Goal: Task Accomplishment & Management: Manage account settings

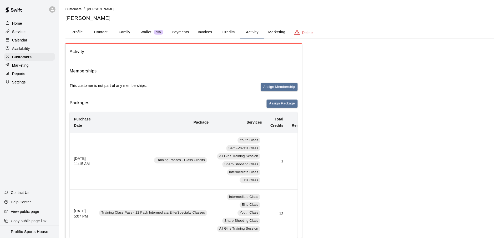
click at [55, 13] on div at bounding box center [53, 9] width 11 height 11
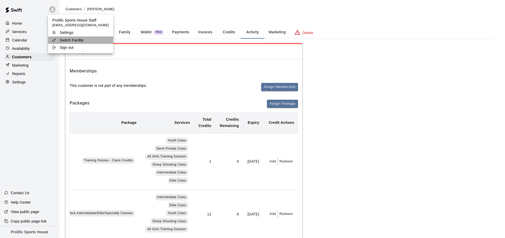
click at [89, 37] on li "Switch Facility" at bounding box center [80, 40] width 65 height 7
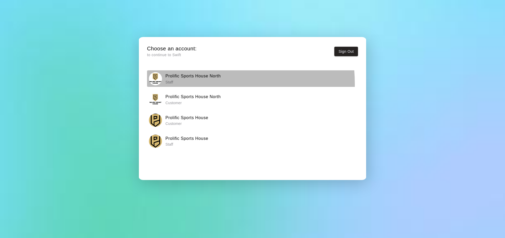
click at [194, 84] on p "Staff" at bounding box center [192, 82] width 55 height 5
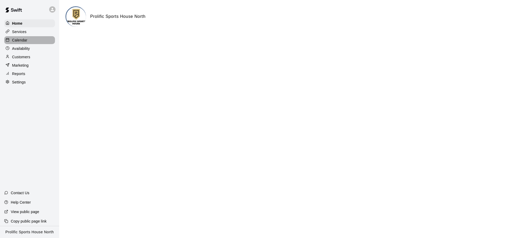
click at [37, 38] on div "Calendar" at bounding box center [29, 40] width 51 height 8
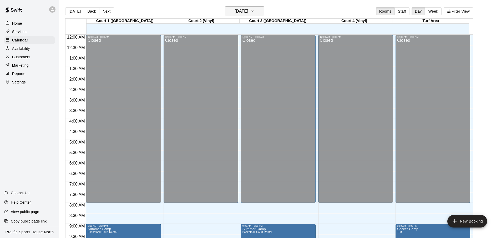
scroll to position [251, 0]
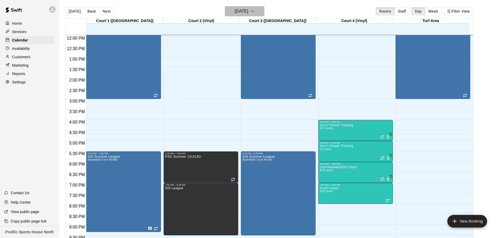
click at [240, 11] on h6 "[DATE]" at bounding box center [241, 11] width 13 height 7
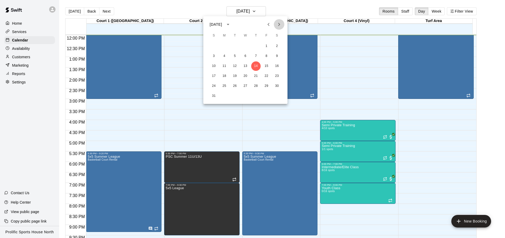
click at [278, 27] on icon "Next month" at bounding box center [279, 24] width 6 height 6
click at [233, 78] on button "18" at bounding box center [234, 76] width 9 height 9
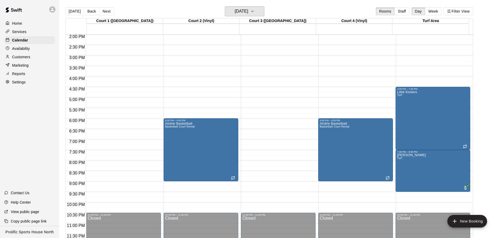
scroll to position [295, 0]
click at [248, 12] on h6 "[DATE]" at bounding box center [241, 11] width 13 height 7
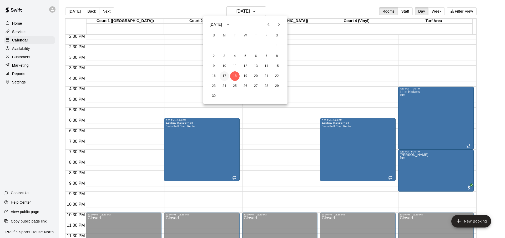
click at [226, 77] on button "17" at bounding box center [224, 76] width 9 height 9
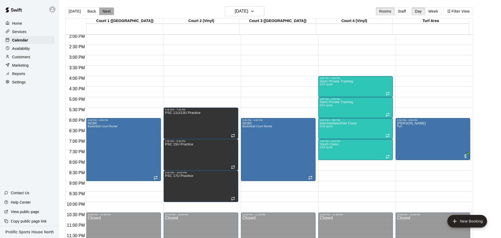
click at [109, 10] on button "Next" at bounding box center [106, 11] width 15 height 8
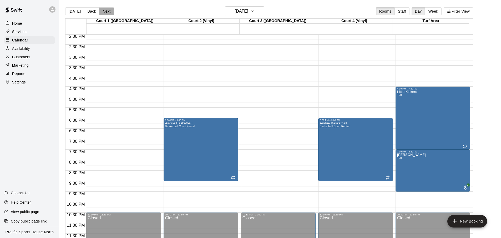
click at [109, 10] on button "Next" at bounding box center [106, 11] width 15 height 8
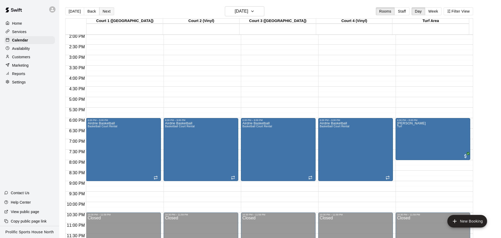
click at [109, 10] on button "Next" at bounding box center [106, 11] width 15 height 8
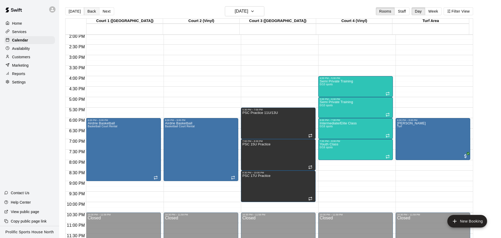
click at [90, 15] on button "Back" at bounding box center [92, 11] width 16 height 8
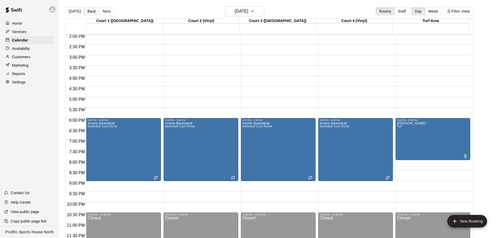
click at [90, 15] on button "Back" at bounding box center [92, 11] width 16 height 8
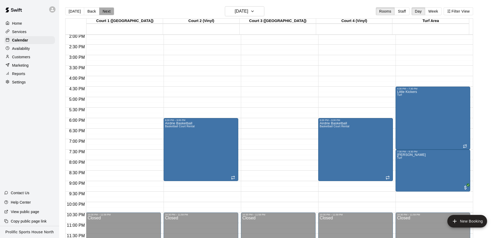
click at [108, 13] on button "Next" at bounding box center [106, 11] width 15 height 8
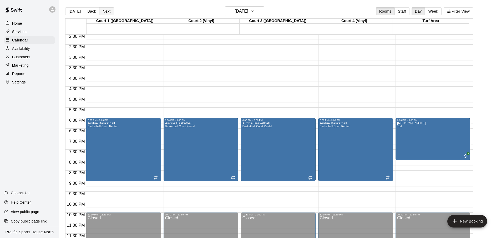
click at [108, 13] on button "Next" at bounding box center [106, 11] width 15 height 8
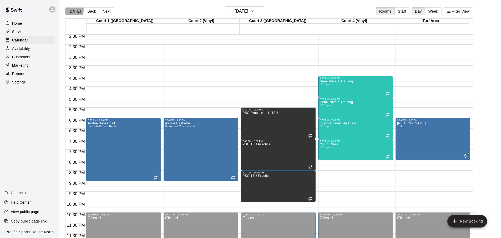
click at [73, 10] on button "[DATE]" at bounding box center [74, 11] width 19 height 8
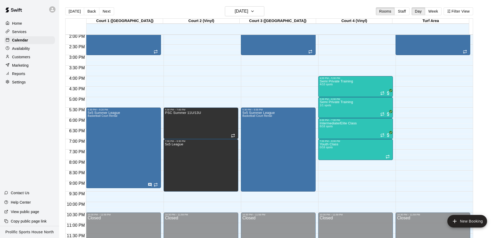
click at [53, 9] on icon at bounding box center [52, 9] width 5 height 5
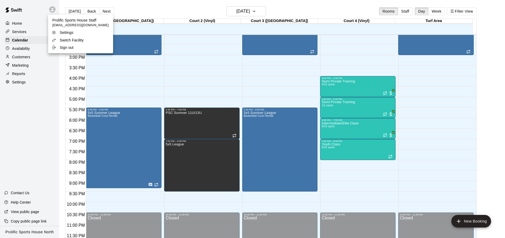
click at [73, 41] on p "Switch Facility" at bounding box center [72, 40] width 24 height 5
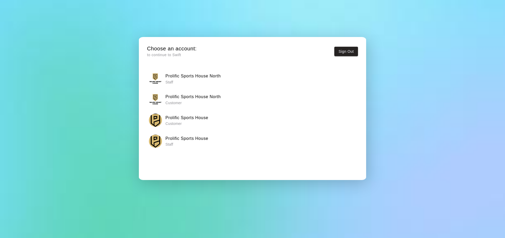
click at [73, 41] on div "Choose an account: to continue to Swift Sign Out Prolific Sports House North St…" at bounding box center [252, 119] width 505 height 238
click at [191, 140] on h6 "Prolific Sports House" at bounding box center [186, 138] width 43 height 7
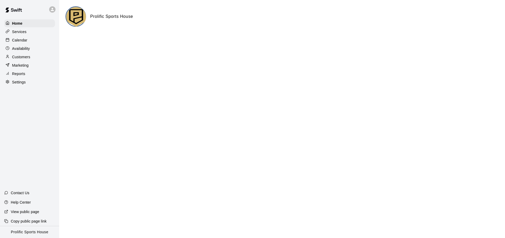
click at [32, 40] on div "Calendar" at bounding box center [29, 40] width 51 height 8
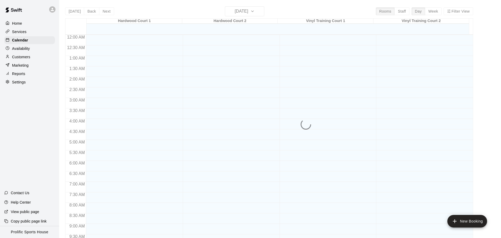
scroll to position [252, 0]
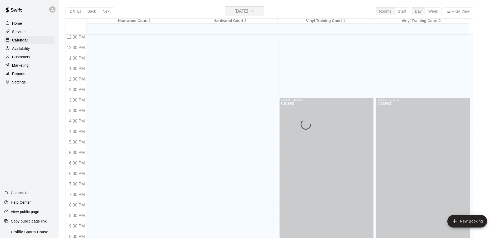
click at [248, 11] on h6 "[DATE]" at bounding box center [241, 11] width 13 height 7
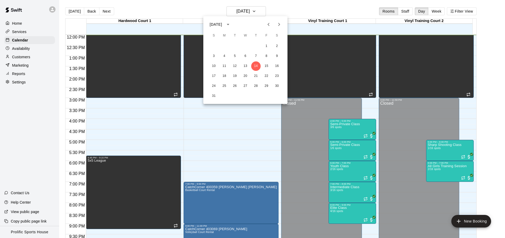
click at [280, 26] on icon "Next month" at bounding box center [279, 24] width 6 height 6
click at [223, 56] on button "6" at bounding box center [224, 56] width 9 height 9
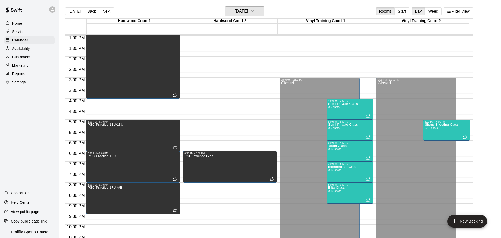
scroll to position [295, 0]
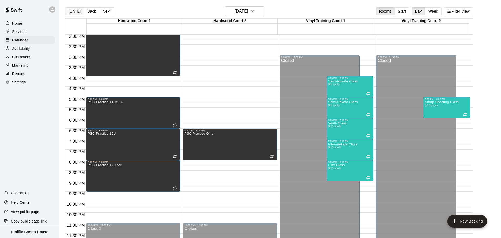
click at [73, 11] on button "[DATE]" at bounding box center [74, 11] width 19 height 8
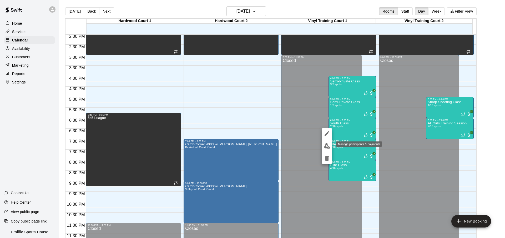
click at [328, 150] on button "edit" at bounding box center [327, 146] width 11 height 10
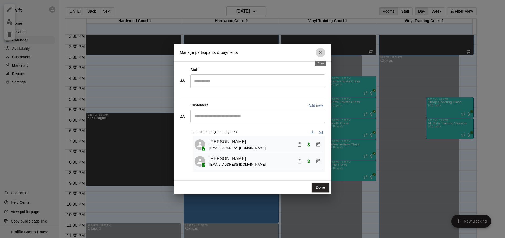
click at [322, 50] on icon "Close" at bounding box center [320, 52] width 5 height 5
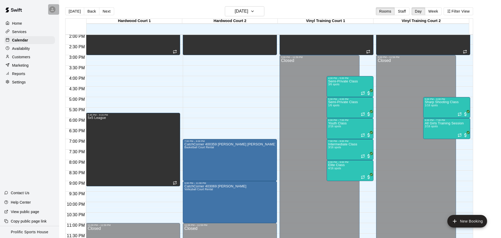
click at [55, 13] on div at bounding box center [53, 9] width 11 height 11
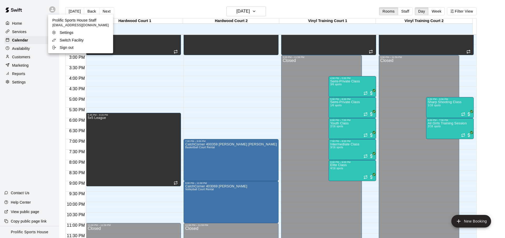
click at [72, 39] on p "Switch Facility" at bounding box center [72, 40] width 24 height 5
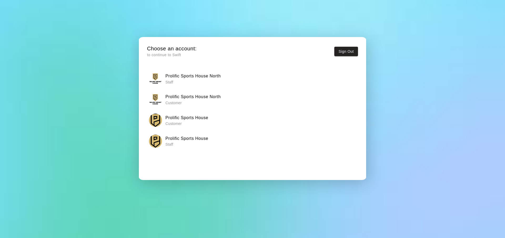
click at [197, 81] on p "Staff" at bounding box center [192, 82] width 55 height 5
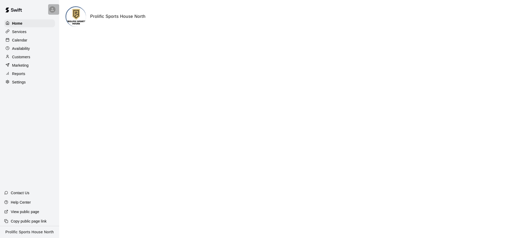
click at [52, 9] on icon at bounding box center [52, 9] width 5 height 5
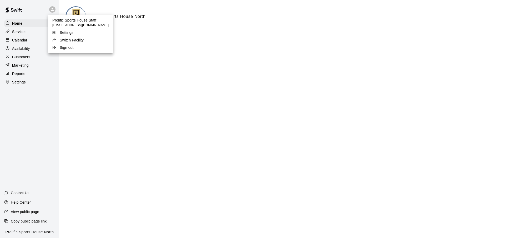
click at [31, 94] on div at bounding box center [252, 119] width 505 height 238
click at [29, 42] on div "Calendar" at bounding box center [29, 40] width 51 height 8
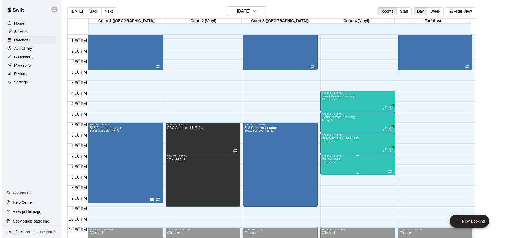
scroll to position [281, 0]
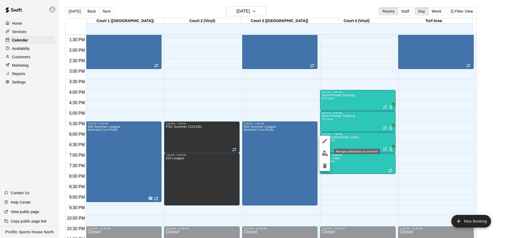
click at [328, 154] on button "edit" at bounding box center [324, 154] width 11 height 10
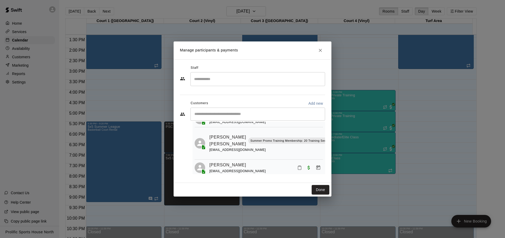
scroll to position [156, 0]
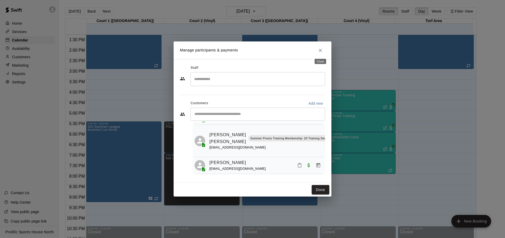
click at [319, 53] on button "Close" at bounding box center [320, 50] width 9 height 9
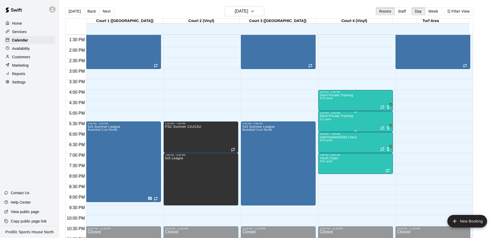
click at [357, 125] on div "Semi Private Training 1/1 spots" at bounding box center [356, 234] width 72 height 238
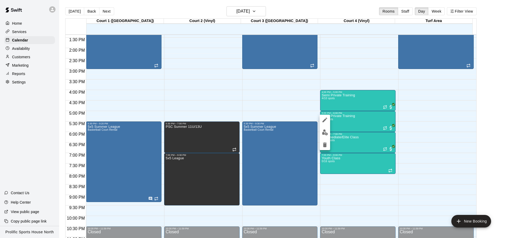
click at [324, 135] on img "edit" at bounding box center [325, 133] width 6 height 6
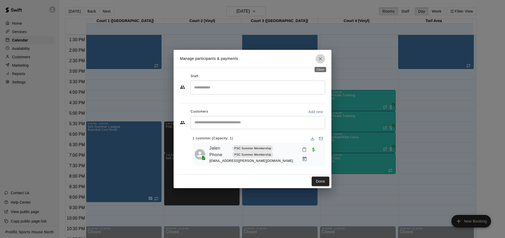
click at [318, 57] on icon "Close" at bounding box center [320, 58] width 5 height 5
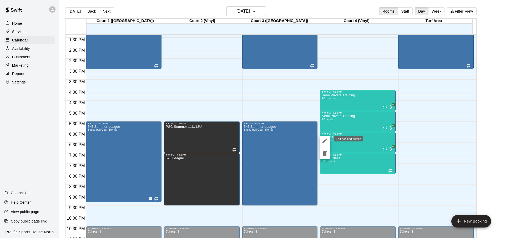
click at [324, 141] on icon "edit" at bounding box center [324, 141] width 5 height 5
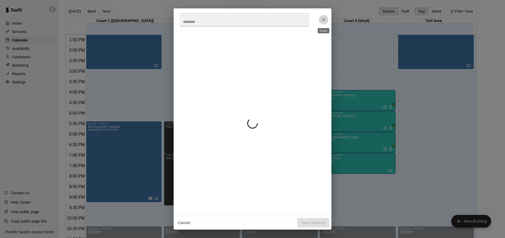
click at [323, 19] on icon "Close" at bounding box center [323, 19] width 3 height 3
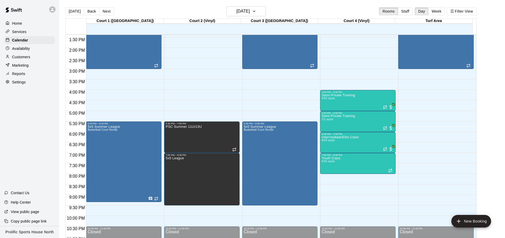
click at [325, 156] on img "edit" at bounding box center [325, 154] width 6 height 6
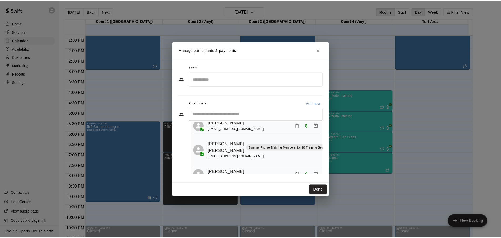
scroll to position [158, 0]
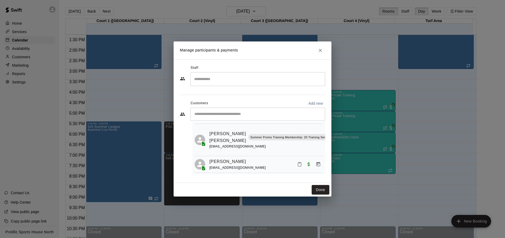
click at [261, 146] on div "[EMAIL_ADDRESS][DOMAIN_NAME]" at bounding box center [279, 147] width 141 height 6
click at [219, 135] on link "[PERSON_NAME] [PERSON_NAME]" at bounding box center [227, 137] width 37 height 13
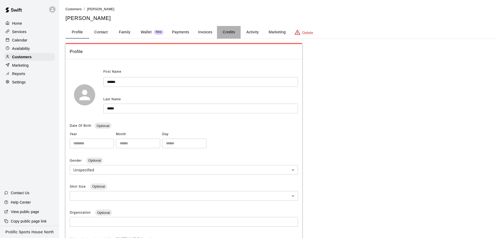
click at [230, 33] on button "Credits" at bounding box center [229, 32] width 24 height 13
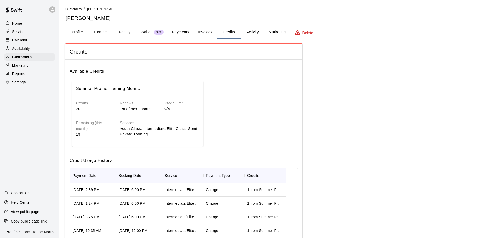
click at [233, 36] on button "Credits" at bounding box center [229, 32] width 24 height 13
click at [214, 37] on button "Invoices" at bounding box center [205, 32] width 24 height 13
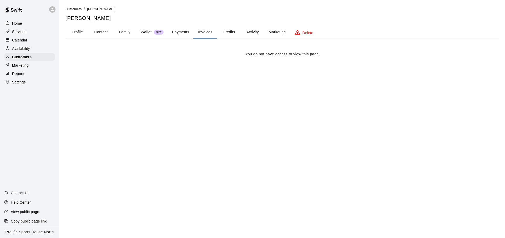
click at [232, 36] on button "Credits" at bounding box center [229, 32] width 24 height 13
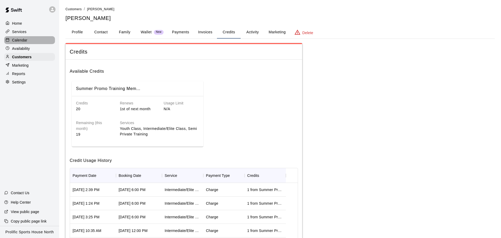
click at [35, 39] on div "Calendar" at bounding box center [29, 40] width 51 height 8
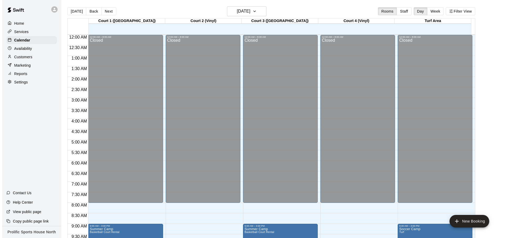
scroll to position [256, 0]
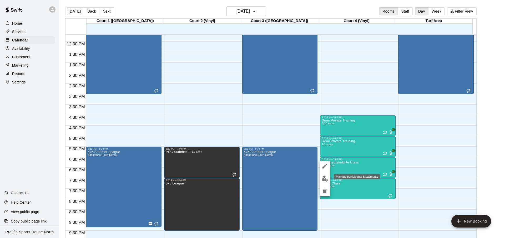
click at [324, 179] on img "edit" at bounding box center [325, 179] width 6 height 6
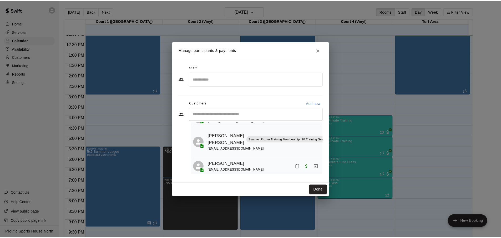
scroll to position [160, 0]
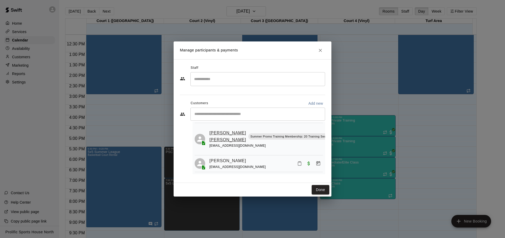
click at [221, 137] on link "[PERSON_NAME] [PERSON_NAME]" at bounding box center [227, 136] width 37 height 13
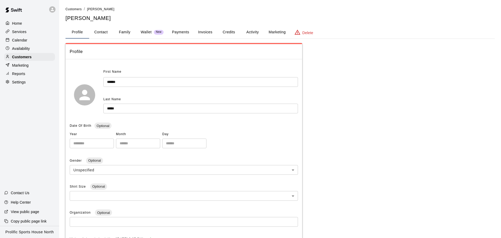
click at [228, 35] on button "Credits" at bounding box center [229, 32] width 24 height 13
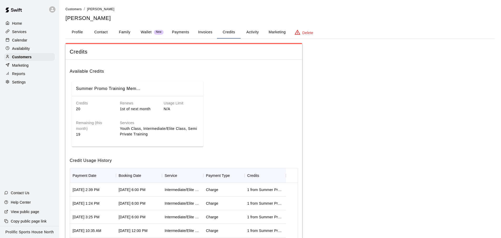
click at [211, 34] on button "Invoices" at bounding box center [205, 32] width 24 height 13
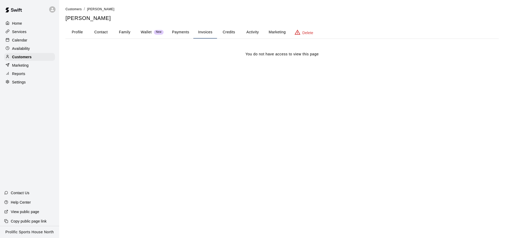
click at [211, 34] on button "Invoices" at bounding box center [205, 32] width 24 height 13
click at [227, 34] on button "Credits" at bounding box center [229, 32] width 24 height 13
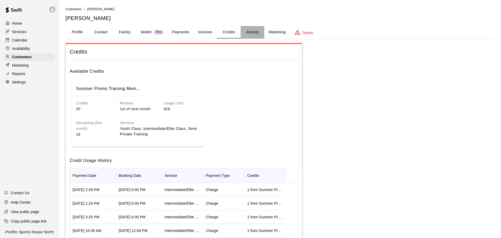
click at [245, 35] on button "Activity" at bounding box center [253, 32] width 24 height 13
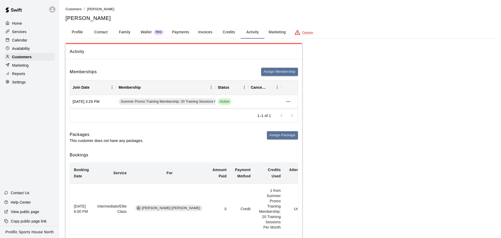
click at [235, 35] on button "Credits" at bounding box center [229, 32] width 24 height 13
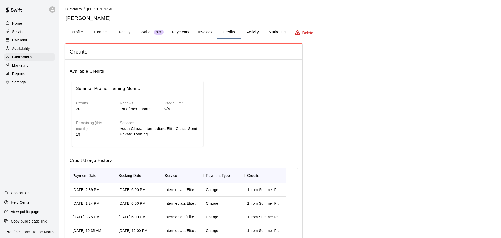
click at [248, 35] on button "Activity" at bounding box center [253, 32] width 24 height 13
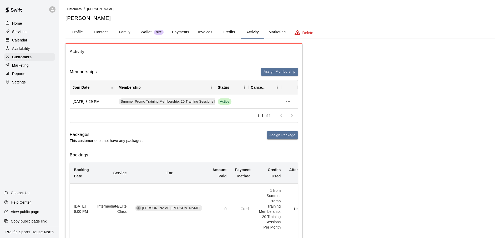
click at [236, 32] on button "Credits" at bounding box center [229, 32] width 24 height 13
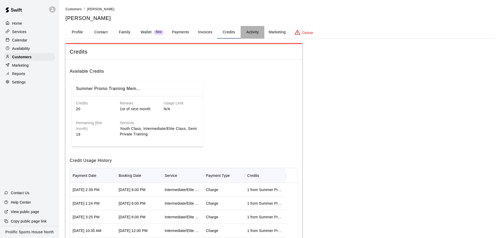
click at [250, 34] on button "Activity" at bounding box center [253, 32] width 24 height 13
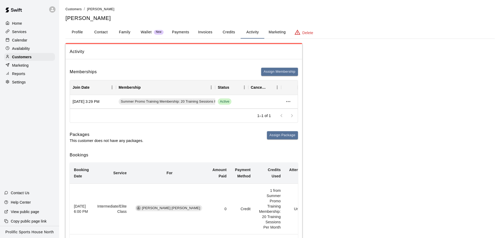
click at [228, 32] on button "Credits" at bounding box center [229, 32] width 24 height 13
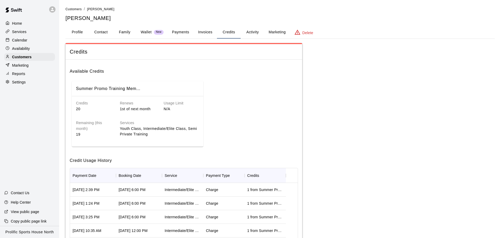
click at [252, 32] on button "Activity" at bounding box center [253, 32] width 24 height 13
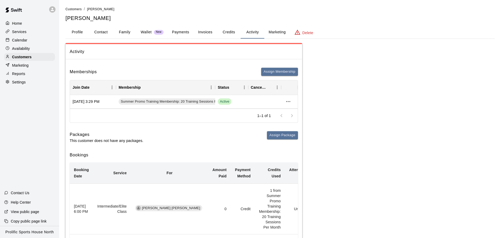
click at [233, 36] on button "Credits" at bounding box center [229, 32] width 24 height 13
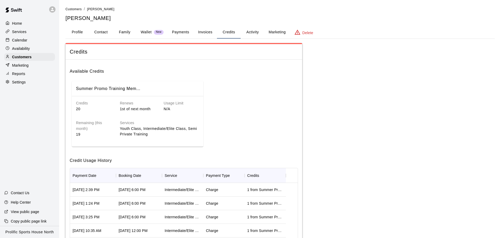
click at [253, 28] on button "Activity" at bounding box center [253, 32] width 24 height 13
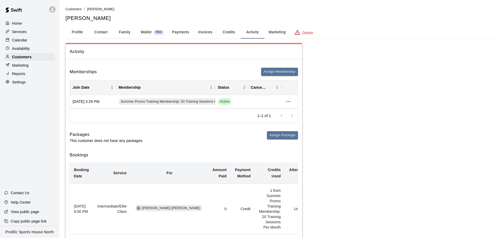
click at [278, 118] on div at bounding box center [286, 116] width 21 height 11
click at [280, 117] on div at bounding box center [286, 116] width 21 height 11
click at [236, 37] on button "Credits" at bounding box center [229, 32] width 24 height 13
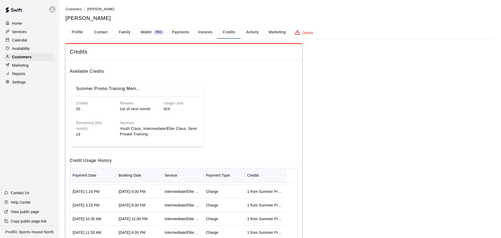
click at [248, 32] on button "Activity" at bounding box center [253, 32] width 24 height 13
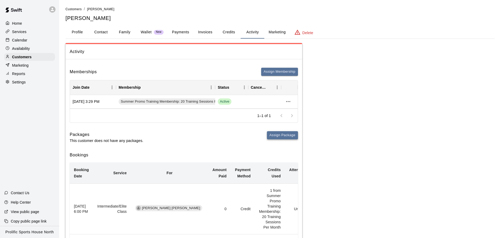
click at [280, 139] on button "Assign Package" at bounding box center [282, 135] width 31 height 8
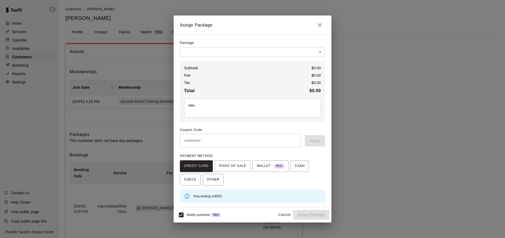
click at [276, 58] on div "Package ​ ​ Subtotal $ 0.00 Fee $ 0.00 Tax $ 0.00 Total $ 0.00 * ​ Coupon Code …" at bounding box center [252, 121] width 145 height 164
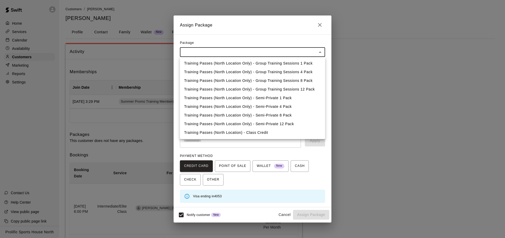
click at [279, 53] on div at bounding box center [252, 119] width 505 height 238
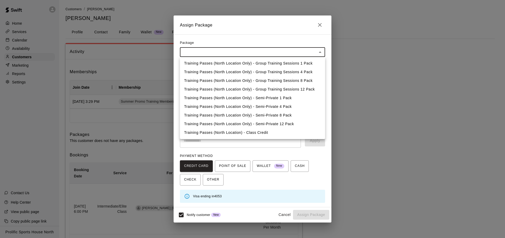
drag, startPoint x: 239, startPoint y: 133, endPoint x: 263, endPoint y: 153, distance: 30.6
click at [263, 153] on div "Training Passes (North Location Only) - Group Training Sessions 1 Pack Training…" at bounding box center [252, 119] width 505 height 238
click at [258, 136] on li "Training Passes (North Location) - Class Credit" at bounding box center [252, 133] width 145 height 9
type input "**********"
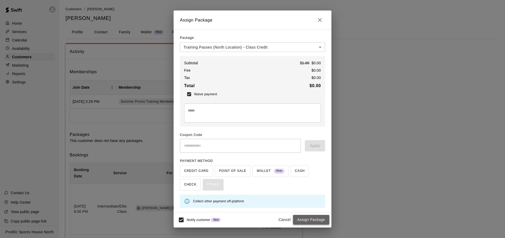
click at [306, 221] on button "Assign Package" at bounding box center [311, 220] width 36 height 10
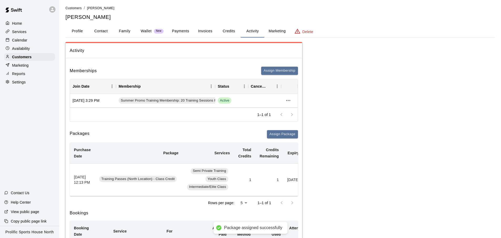
scroll to position [0, 42]
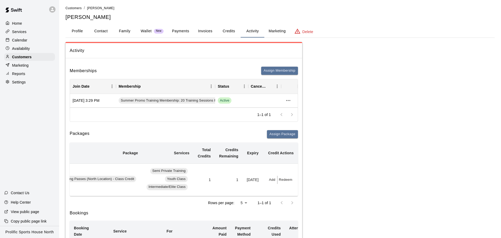
click at [273, 181] on button "Add" at bounding box center [272, 180] width 11 height 8
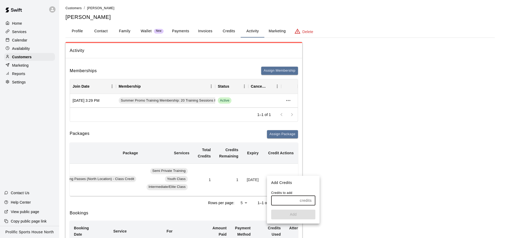
click at [285, 201] on input "text" at bounding box center [284, 201] width 27 height 10
type input "**"
click at [291, 213] on button "Add" at bounding box center [293, 215] width 44 height 10
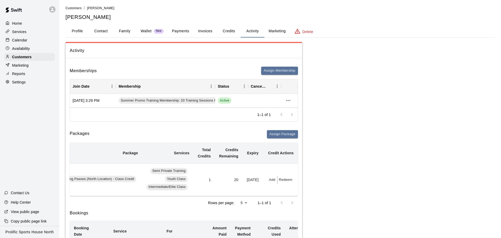
scroll to position [0, 0]
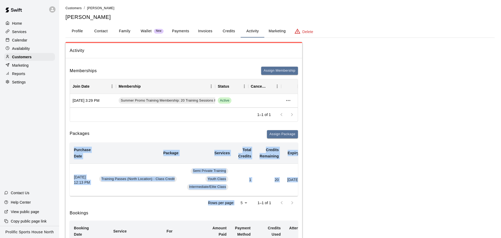
drag, startPoint x: 244, startPoint y: 201, endPoint x: 260, endPoint y: 199, distance: 16.4
click at [260, 199] on div "Purchase Date Package Services Total Credits Credits Remaining Expiry Credit Ac…" at bounding box center [184, 177] width 228 height 68
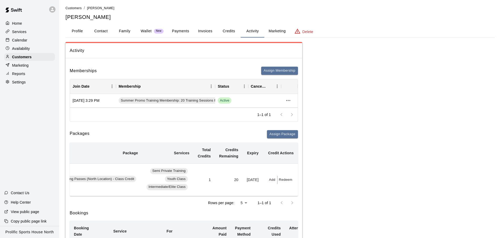
scroll to position [0, 0]
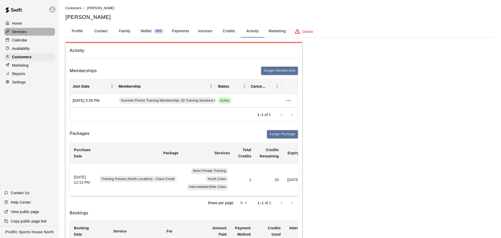
click at [25, 33] on p "Services" at bounding box center [19, 31] width 14 height 5
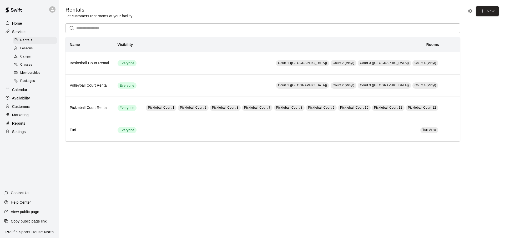
click at [30, 79] on span "Packages" at bounding box center [27, 81] width 15 height 5
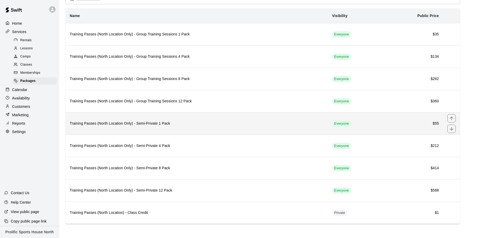
scroll to position [29, 0]
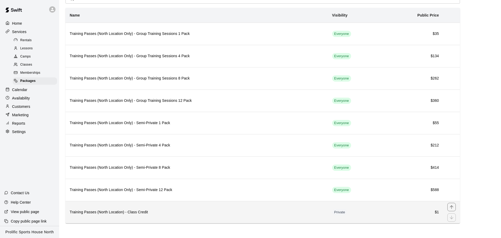
click at [309, 220] on th "Training Passes (North Location) - Class Credit" at bounding box center [196, 212] width 262 height 22
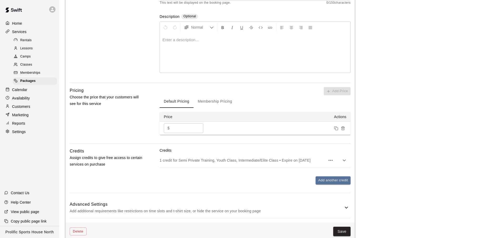
scroll to position [117, 0]
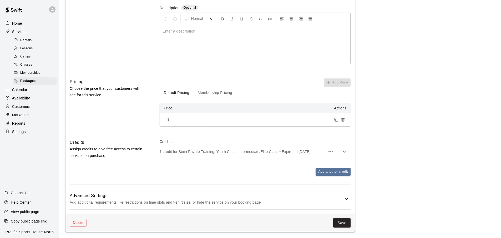
click at [220, 152] on p "1 credit for Semi Private Training, Youth Class, Intermediate/Elite Class • Exp…" at bounding box center [243, 151] width 166 height 5
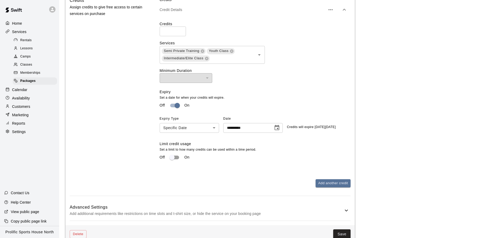
scroll to position [271, 0]
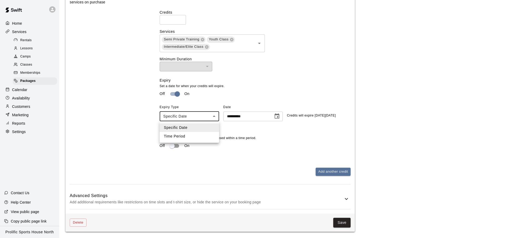
click at [187, 135] on li "Time Period" at bounding box center [189, 136] width 59 height 9
type input "******"
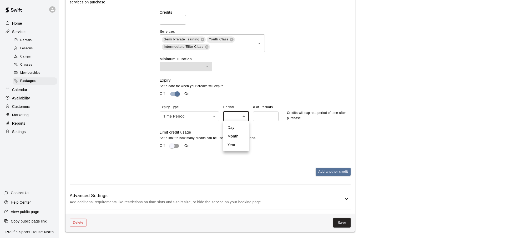
click at [233, 139] on li "Month" at bounding box center [236, 136] width 26 height 9
type input "*****"
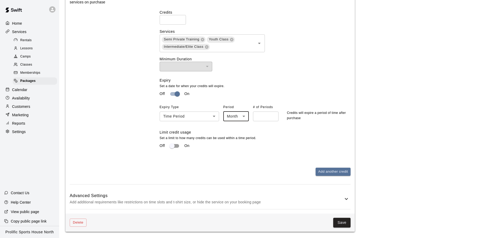
click at [255, 116] on input "number" at bounding box center [266, 117] width 26 height 10
type input "*"
click at [285, 152] on div "Expiry Set a date for when your credits will expire. Off On Expiry Type Time Pe…" at bounding box center [255, 117] width 191 height 78
click at [343, 224] on button "Save" at bounding box center [341, 223] width 17 height 10
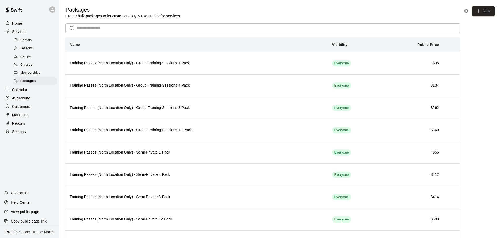
click at [56, 12] on div at bounding box center [53, 9] width 11 height 11
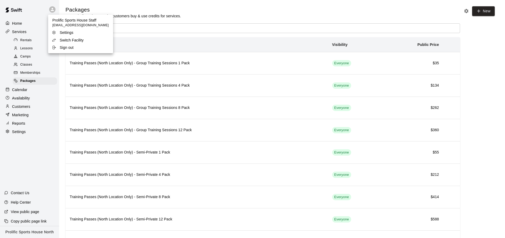
click at [82, 39] on p "Switch Facility" at bounding box center [72, 40] width 24 height 5
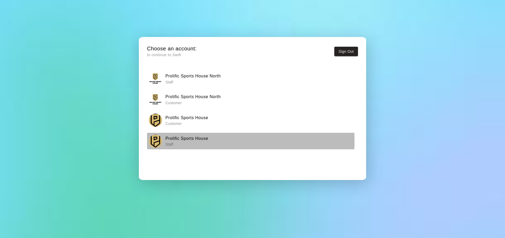
click at [189, 141] on h6 "Prolific Sports House" at bounding box center [186, 138] width 43 height 7
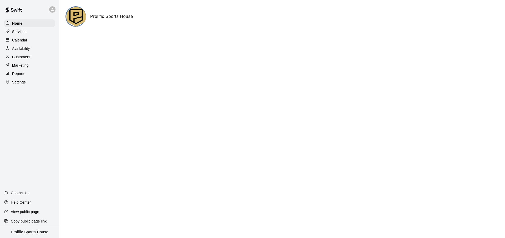
click at [39, 39] on div "Calendar" at bounding box center [29, 40] width 51 height 8
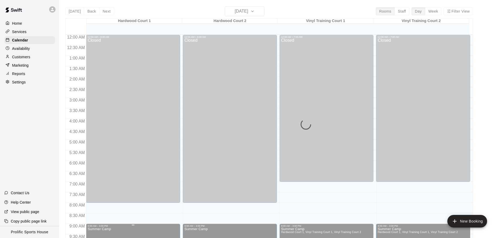
scroll to position [257, 0]
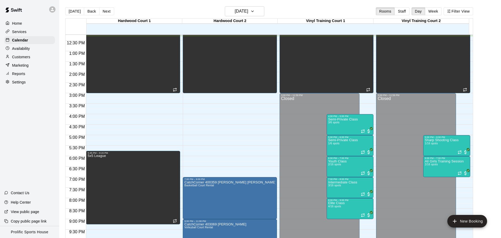
click at [31, 50] on div "Availability" at bounding box center [29, 49] width 51 height 8
click at [28, 57] on p "Customers" at bounding box center [21, 56] width 18 height 5
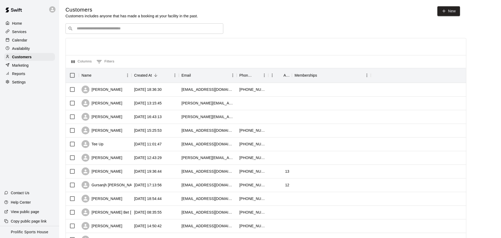
click at [100, 25] on div "​ ​" at bounding box center [144, 28] width 158 height 11
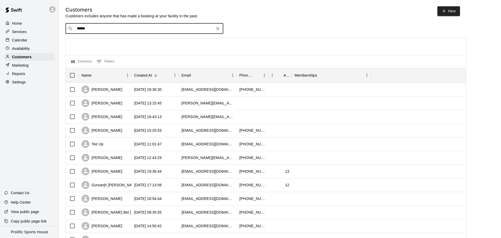
type input "******"
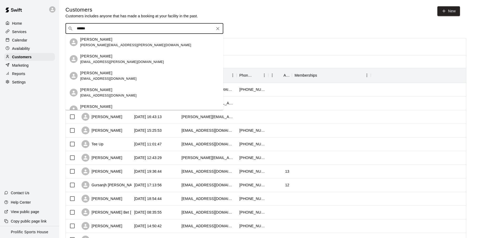
click at [128, 45] on div "[PERSON_NAME] [PERSON_NAME][EMAIL_ADDRESS][PERSON_NAME][DOMAIN_NAME]" at bounding box center [149, 42] width 139 height 11
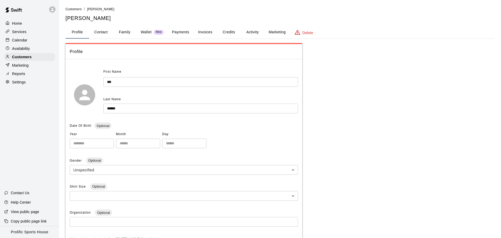
click at [125, 33] on button "Family" at bounding box center [125, 32] width 24 height 13
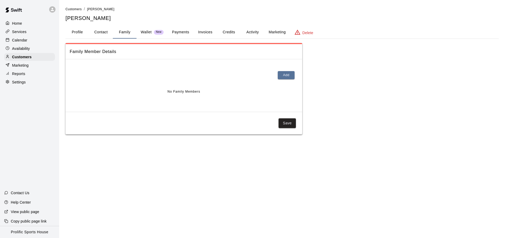
click at [151, 33] on p "Wallet" at bounding box center [146, 32] width 11 height 6
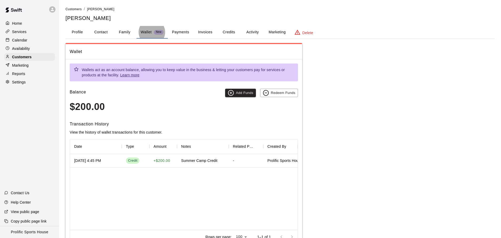
click at [195, 121] on h6 "Transaction History" at bounding box center [184, 124] width 228 height 7
click at [250, 95] on button "Add Funds" at bounding box center [240, 93] width 31 height 8
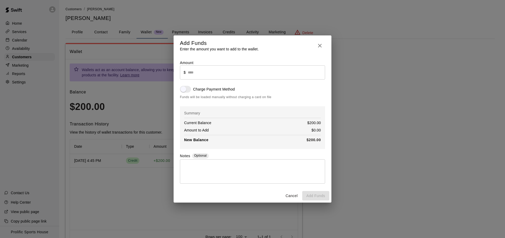
click at [230, 73] on input "text" at bounding box center [256, 72] width 137 height 14
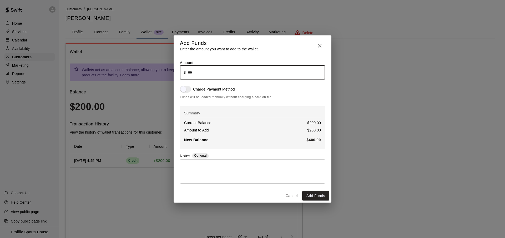
type input "******"
click at [208, 163] on div "* ​" at bounding box center [252, 172] width 145 height 24
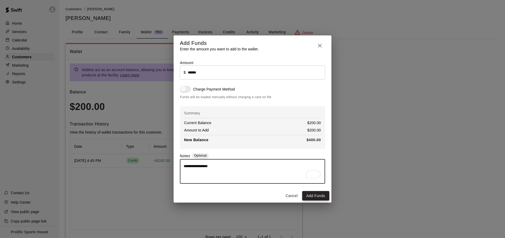
type textarea "**********"
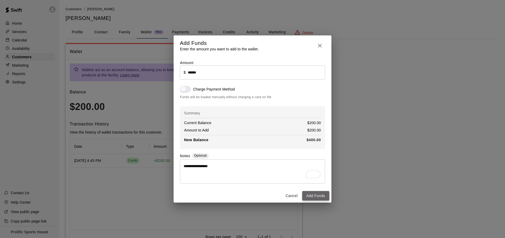
click at [311, 196] on button "Add Funds" at bounding box center [315, 196] width 27 height 10
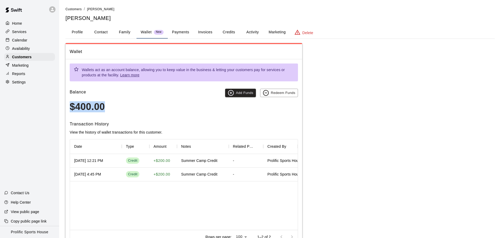
drag, startPoint x: 127, startPoint y: 108, endPoint x: 66, endPoint y: 108, distance: 61.0
click at [66, 108] on div "Wallets act as an account balance, allowing you to keep value in the business &…" at bounding box center [183, 154] width 237 height 190
click at [77, 108] on h3 "$400.00" at bounding box center [184, 106] width 228 height 11
click at [26, 28] on div "Services" at bounding box center [29, 32] width 51 height 8
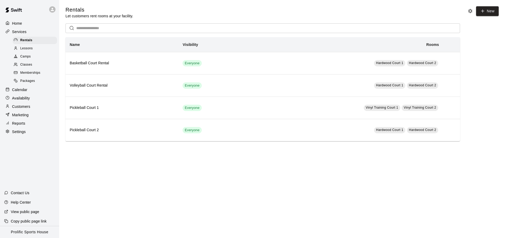
click at [31, 22] on div "Home" at bounding box center [29, 23] width 51 height 8
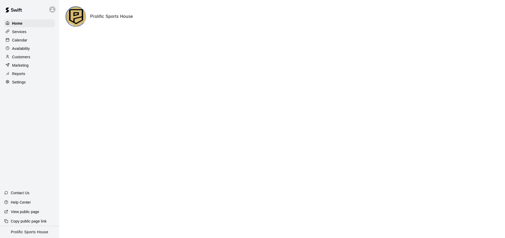
click at [37, 48] on div "Availability" at bounding box center [29, 49] width 51 height 8
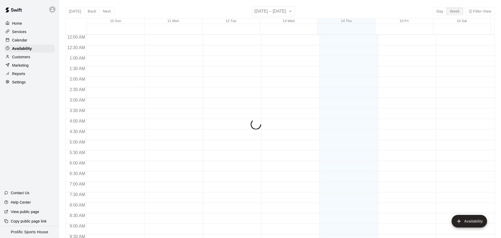
click at [41, 41] on div "Calendar" at bounding box center [29, 40] width 51 height 8
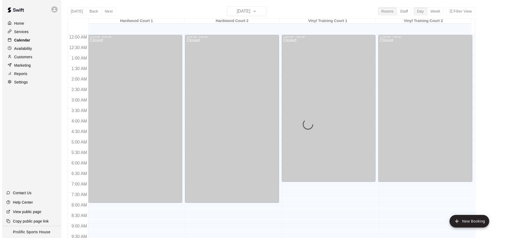
scroll to position [261, 0]
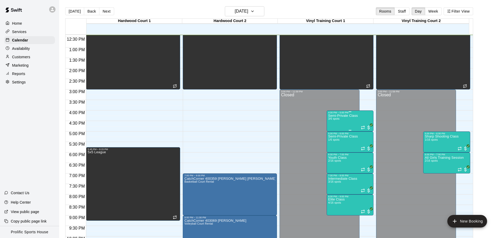
click at [359, 119] on div "Semi-Private Class 3/6 spots" at bounding box center [350, 233] width 44 height 238
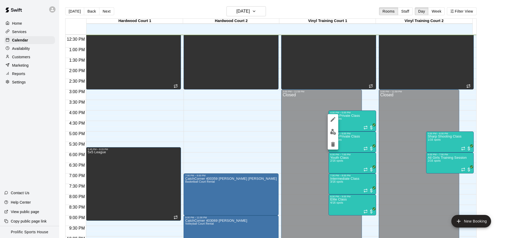
click at [333, 132] on img "edit" at bounding box center [333, 132] width 6 height 6
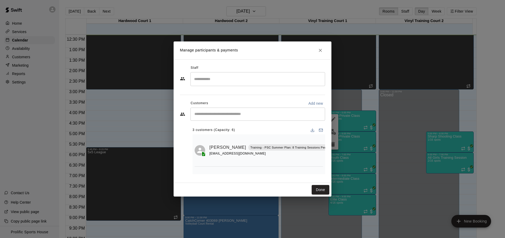
scroll to position [0, 6]
click at [332, 138] on button "Mark attendance" at bounding box center [336, 141] width 9 height 9
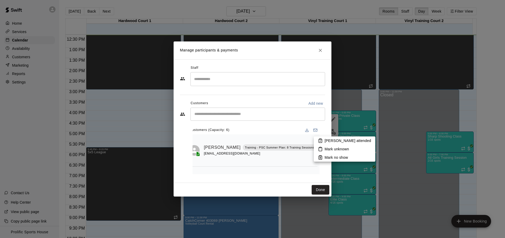
click at [323, 141] on li "[PERSON_NAME] attended" at bounding box center [345, 141] width 62 height 8
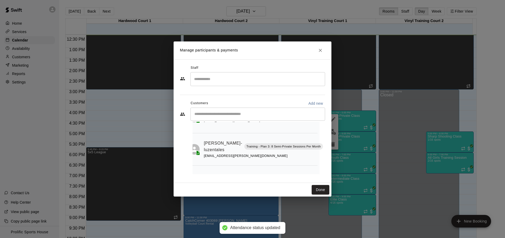
scroll to position [63, 6]
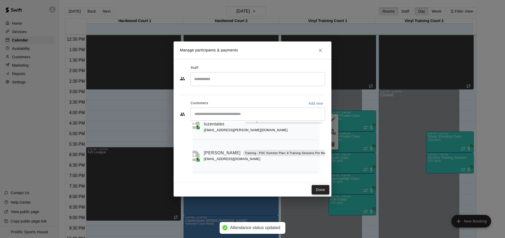
click at [313, 190] on button "Done" at bounding box center [321, 190] width 18 height 10
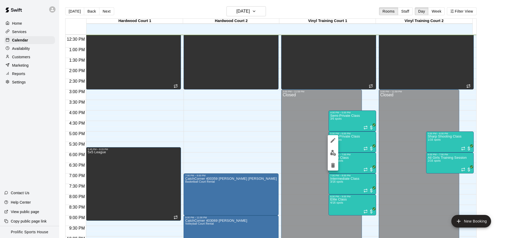
click at [331, 153] on img "edit" at bounding box center [333, 153] width 6 height 6
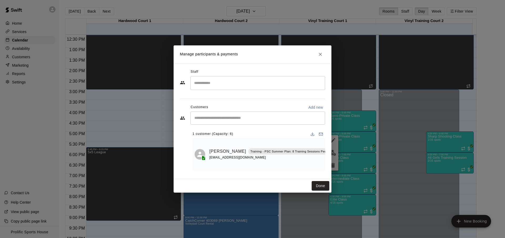
click at [415, 152] on div "Manage participants & payments Staff ​ Customers Add new ​ 1 customer (Capacity…" at bounding box center [252, 119] width 505 height 238
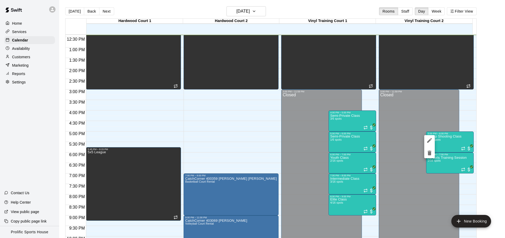
click at [443, 143] on div at bounding box center [252, 119] width 505 height 238
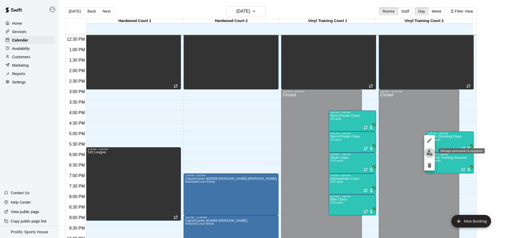
click at [429, 153] on img "edit" at bounding box center [429, 153] width 6 height 6
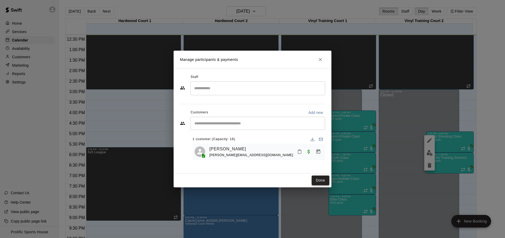
click at [319, 179] on button "Done" at bounding box center [321, 181] width 18 height 10
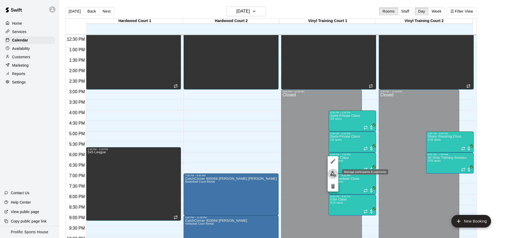
click at [334, 173] on img "edit" at bounding box center [333, 174] width 6 height 6
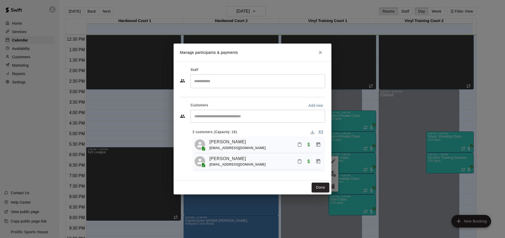
click at [321, 187] on button "Done" at bounding box center [321, 188] width 18 height 10
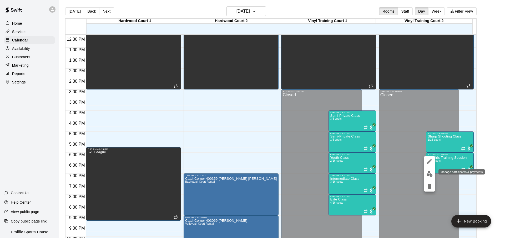
click at [426, 175] on img "edit" at bounding box center [429, 174] width 6 height 6
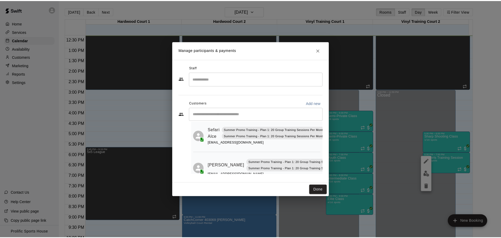
scroll to position [31, 0]
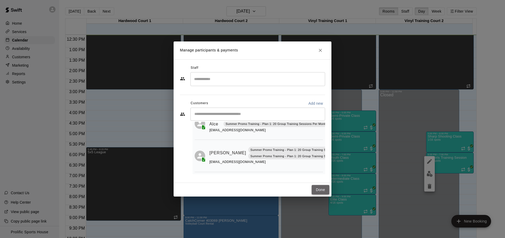
click at [322, 190] on button "Done" at bounding box center [321, 190] width 18 height 10
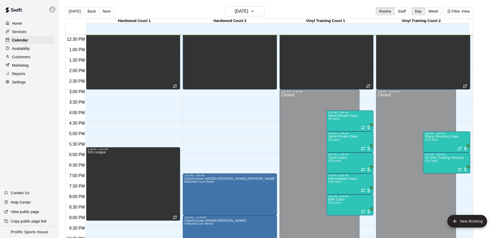
click at [51, 136] on div "Home Services Calendar Availability Customers Marketing Reports Settings Contac…" at bounding box center [29, 119] width 59 height 238
click at [32, 34] on div "Services" at bounding box center [29, 32] width 51 height 8
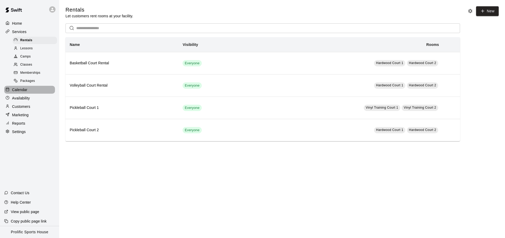
click at [24, 91] on p "Calendar" at bounding box center [19, 89] width 15 height 5
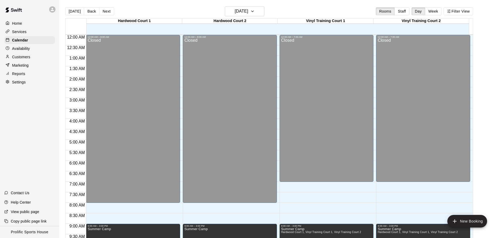
scroll to position [261, 0]
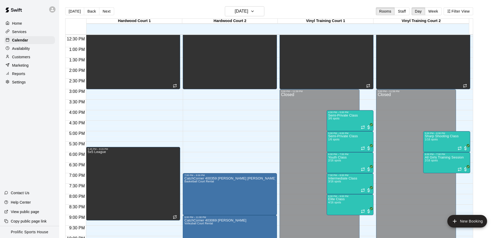
click at [294, 12] on div "[DATE] Back [DATE][DATE] Rooms Staff Day Week Filter View" at bounding box center [269, 12] width 408 height 12
click at [77, 12] on button "[DATE]" at bounding box center [74, 11] width 19 height 8
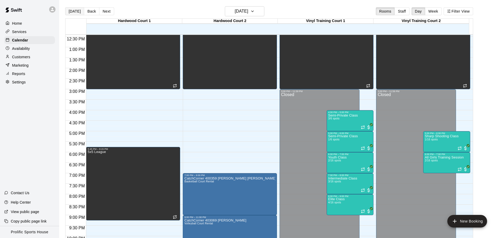
click at [77, 12] on button "[DATE]" at bounding box center [74, 11] width 19 height 8
click at [357, 14] on div "[DATE] Back [DATE][DATE] Rooms Staff Day Week Filter View" at bounding box center [269, 12] width 408 height 12
click at [151, 14] on div "[DATE] Back [DATE][DATE] Rooms Staff Day Week Filter View" at bounding box center [269, 12] width 408 height 12
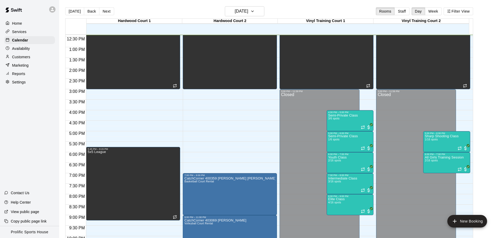
click at [151, 14] on div "[DATE] Back [DATE][DATE] Rooms Staff Day Week Filter View" at bounding box center [269, 12] width 408 height 12
click at [301, 6] on main "[DATE] Back [DATE][DATE] Rooms Staff Day Week Filter View [GEOGRAPHIC_DATA] 1 1…" at bounding box center [280, 123] width 442 height 247
click at [72, 12] on button "[DATE]" at bounding box center [74, 11] width 19 height 8
click at [302, 6] on div "[DATE] Back [DATE][DATE] Rooms Staff Day Week Filter View" at bounding box center [269, 12] width 408 height 12
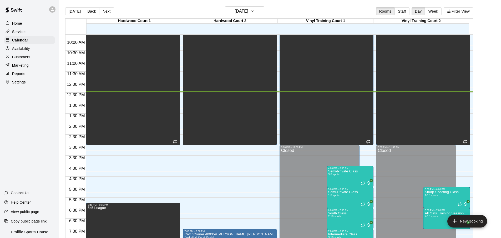
scroll to position [295, 0]
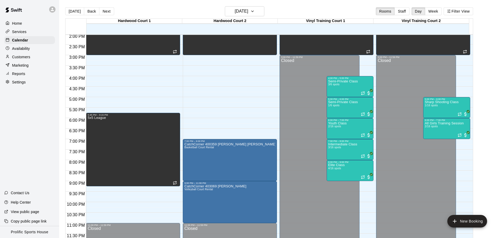
click at [490, 193] on main "[DATE] Back [DATE][DATE] Rooms Staff Day Week Filter View [GEOGRAPHIC_DATA] 1 1…" at bounding box center [280, 125] width 438 height 238
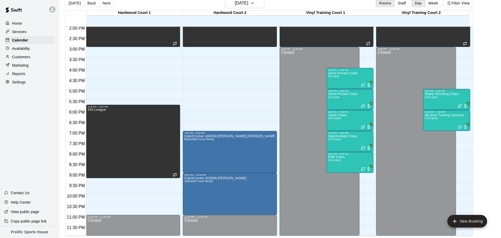
scroll to position [0, 0]
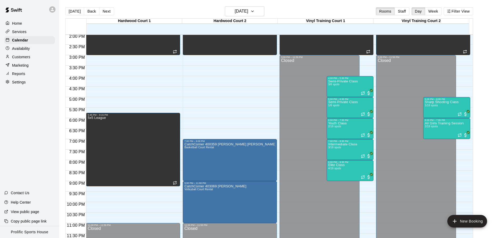
click at [144, 13] on div "[DATE] Back [DATE][DATE] Rooms Staff Day Week Filter View" at bounding box center [269, 12] width 408 height 12
click at [69, 13] on button "[DATE]" at bounding box center [74, 11] width 19 height 8
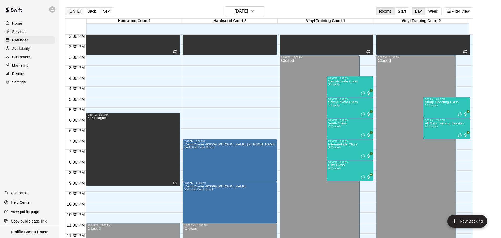
click at [69, 13] on button "[DATE]" at bounding box center [74, 11] width 19 height 8
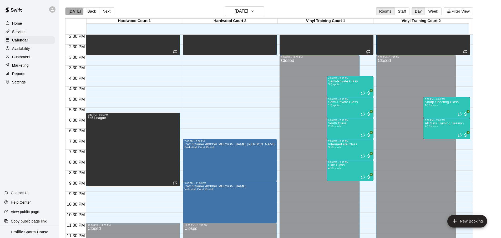
click at [69, 13] on button "[DATE]" at bounding box center [74, 11] width 19 height 8
click at [332, 10] on div "[DATE] Back [DATE][DATE] Rooms Staff Day Week Filter View" at bounding box center [269, 12] width 408 height 12
click at [76, 7] on button "[DATE]" at bounding box center [74, 11] width 19 height 8
click at [77, 8] on button "[DATE]" at bounding box center [74, 11] width 19 height 8
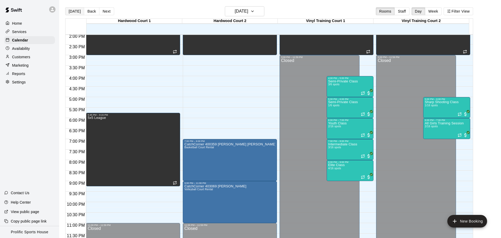
click at [77, 8] on button "[DATE]" at bounding box center [74, 11] width 19 height 8
click at [76, 8] on button "[DATE]" at bounding box center [74, 11] width 19 height 8
click at [46, 116] on div "Home Services Calendar Availability Customers Marketing Reports Settings Contac…" at bounding box center [29, 119] width 59 height 238
click at [77, 14] on button "[DATE]" at bounding box center [74, 11] width 19 height 8
drag, startPoint x: 36, startPoint y: 111, endPoint x: 40, endPoint y: 109, distance: 4.2
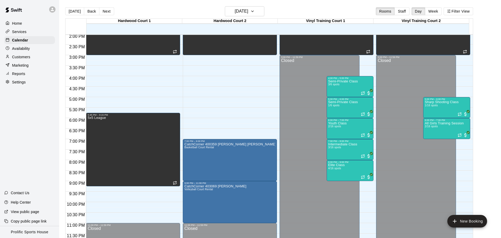
click at [36, 111] on div "Home Services Calendar Availability Customers Marketing Reports Settings Contac…" at bounding box center [29, 119] width 59 height 238
click at [34, 221] on p "Copy public page link" at bounding box center [29, 221] width 36 height 5
click at [23, 65] on p "Marketing" at bounding box center [20, 65] width 17 height 5
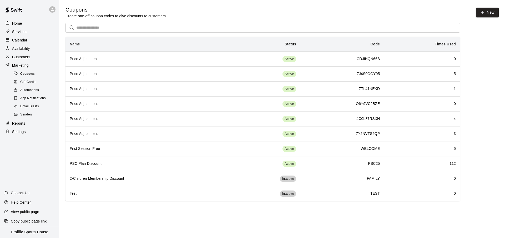
click at [29, 73] on span "Coupons" at bounding box center [27, 74] width 14 height 5
click at [485, 13] on icon "button" at bounding box center [482, 12] width 5 height 5
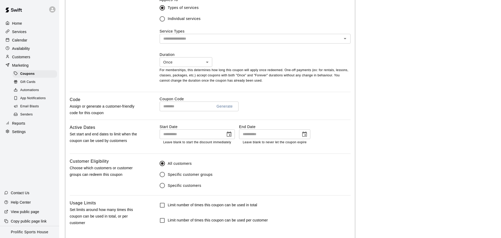
scroll to position [218, 0]
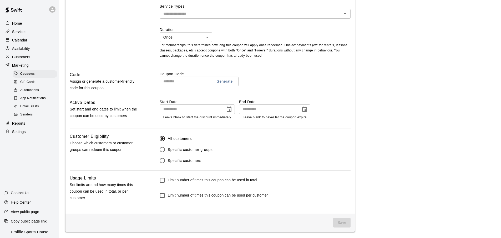
click at [191, 196] on h6 "Limit number of times this coupon can be used per customer" at bounding box center [218, 196] width 100 height 6
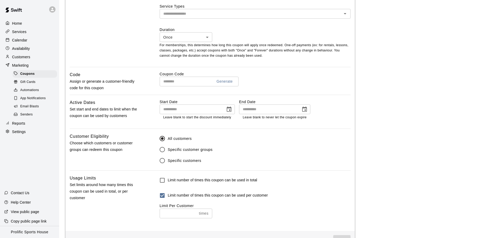
click at [187, 216] on input "number" at bounding box center [178, 214] width 37 height 10
type input "*"
click at [291, 181] on div "Limit number of times this coupon can be used in total" at bounding box center [255, 180] width 191 height 11
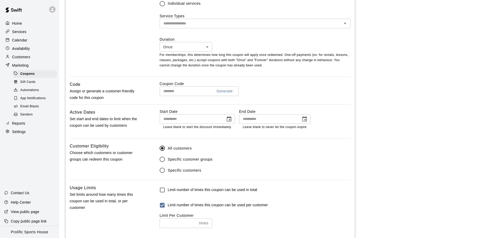
scroll to position [207, 0]
click at [194, 93] on input "text" at bounding box center [184, 93] width 49 height 10
type input "*"
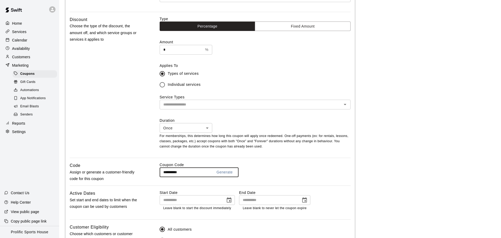
scroll to position [127, 0]
type input "**********"
click at [185, 85] on span "Individual services" at bounding box center [184, 85] width 33 height 6
click at [197, 103] on input "text" at bounding box center [250, 105] width 179 height 7
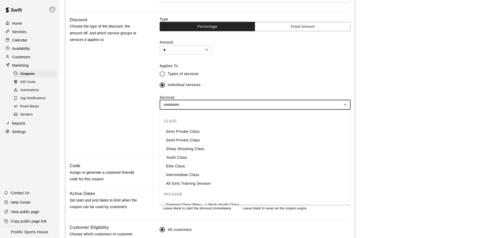
scroll to position [50, 0]
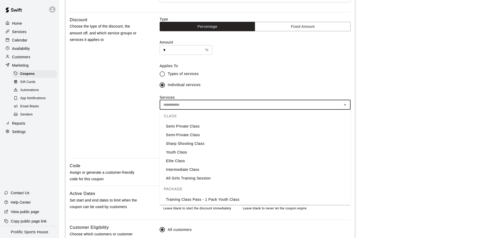
click at [198, 130] on li "Semi Private Class" at bounding box center [255, 126] width 191 height 9
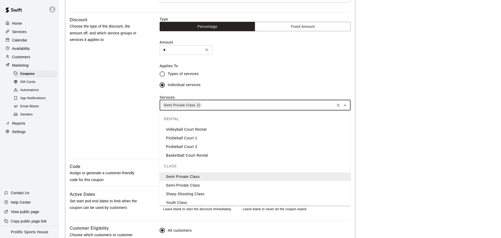
click at [220, 103] on input "text" at bounding box center [267, 105] width 131 height 7
click at [200, 184] on li "Semi-Private Class" at bounding box center [255, 185] width 191 height 9
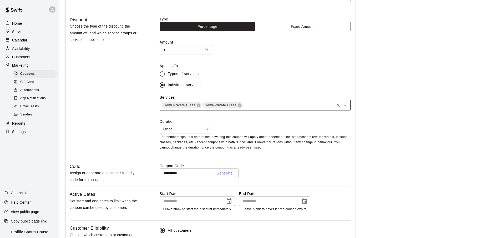
click at [261, 106] on input "text" at bounding box center [288, 105] width 90 height 7
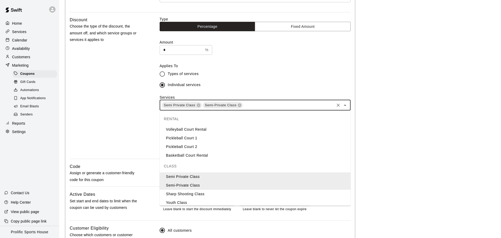
click at [198, 195] on li "Sharp Shooting Class" at bounding box center [255, 194] width 191 height 9
click at [303, 104] on input "text" at bounding box center [311, 105] width 45 height 7
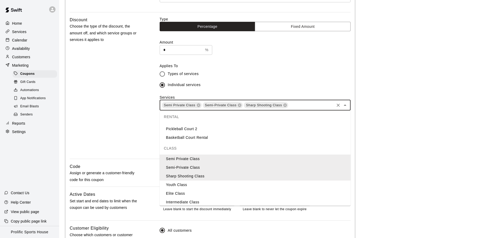
scroll to position [64, 0]
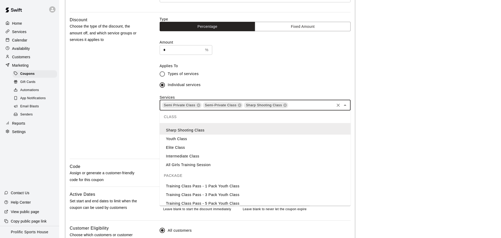
drag, startPoint x: 199, startPoint y: 136, endPoint x: 254, endPoint y: 130, distance: 54.9
click at [199, 136] on li "Youth Class" at bounding box center [255, 139] width 191 height 9
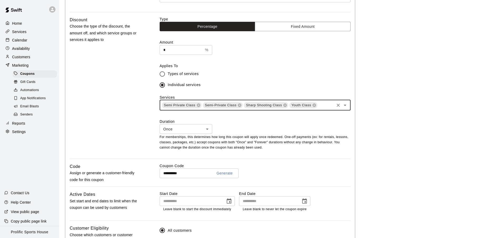
click at [326, 107] on input "text" at bounding box center [326, 105] width 16 height 7
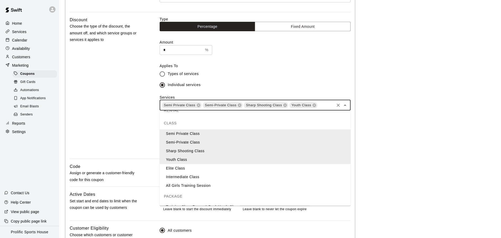
scroll to position [67, 0]
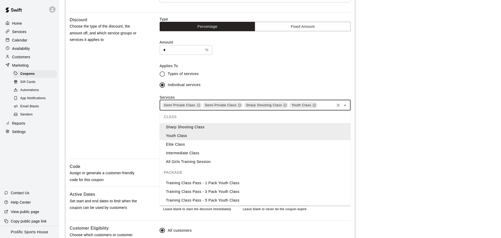
click at [197, 147] on li "Elite Class" at bounding box center [255, 144] width 191 height 9
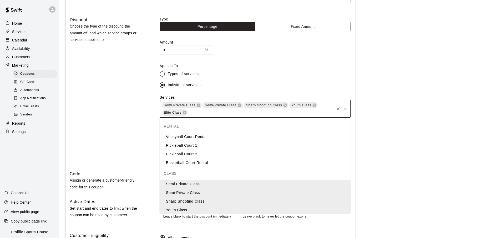
click at [293, 114] on input "text" at bounding box center [260, 112] width 145 height 7
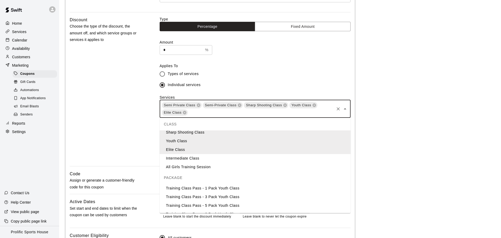
click at [205, 160] on li "Intermediate Class" at bounding box center [255, 158] width 191 height 9
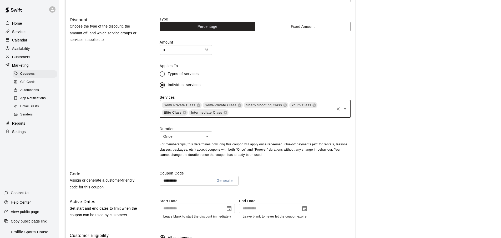
click at [246, 113] on input "text" at bounding box center [281, 112] width 104 height 7
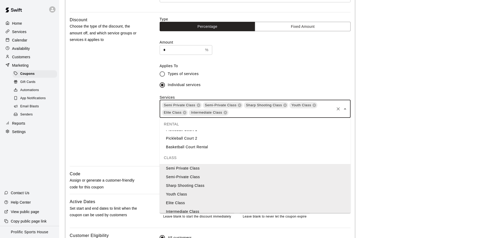
scroll to position [60, 0]
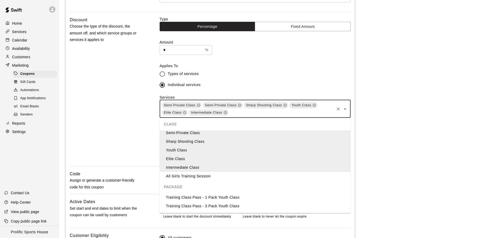
click at [205, 179] on li "All Girls Training Session" at bounding box center [255, 176] width 191 height 9
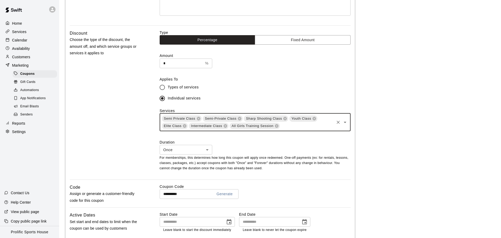
scroll to position [112, 0]
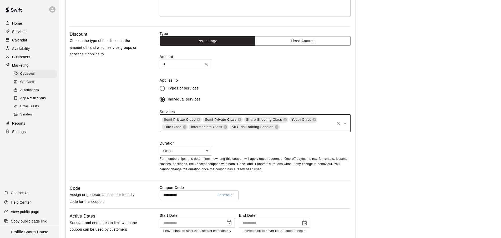
click at [172, 65] on input "*" at bounding box center [181, 65] width 43 height 10
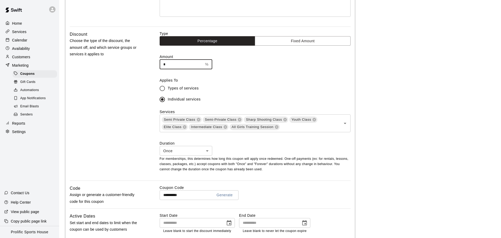
click at [172, 65] on input "*" at bounding box center [181, 65] width 43 height 10
type input "***"
click at [105, 83] on div "Discount Choose the type of the discount, the amount off, and which service gro…" at bounding box center [106, 106] width 73 height 150
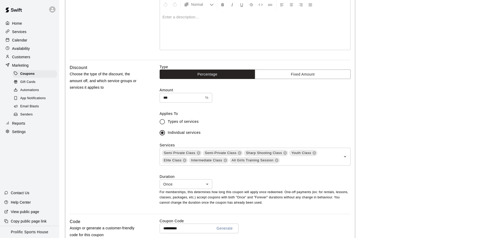
scroll to position [107, 0]
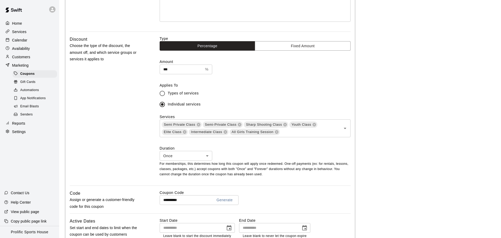
click at [130, 131] on div "Discount Choose the type of the discount, the amount off, and which service gro…" at bounding box center [106, 111] width 73 height 150
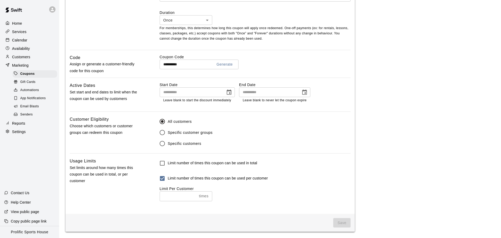
click at [310, 182] on div "Limit number of times this coupon can be used per customer" at bounding box center [255, 178] width 191 height 11
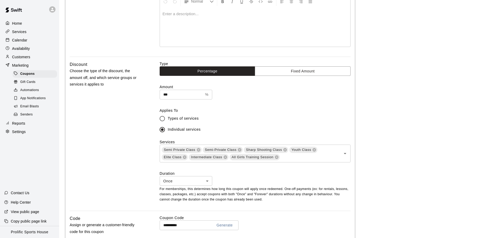
scroll to position [0, 0]
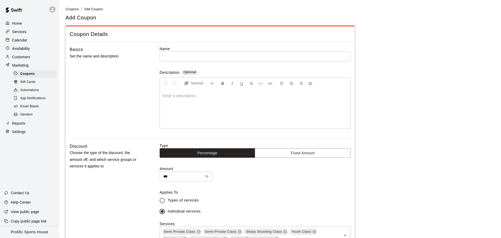
click at [220, 59] on input "text" at bounding box center [255, 57] width 191 height 10
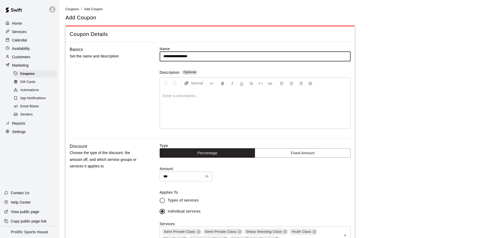
type input "**********"
click at [140, 75] on div "Basics Set the name and description" at bounding box center [106, 92] width 73 height 93
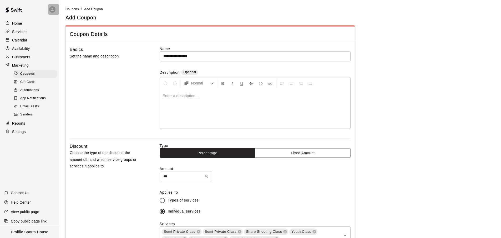
click at [54, 13] on div at bounding box center [53, 9] width 11 height 11
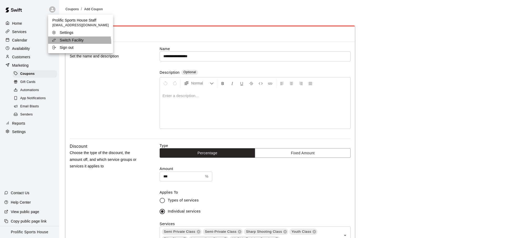
click at [79, 43] on li "Switch Facility" at bounding box center [80, 40] width 65 height 7
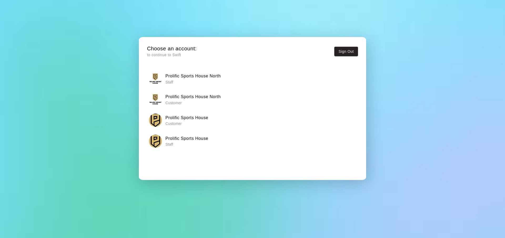
click at [210, 79] on h6 "Prolific Sports House North" at bounding box center [192, 76] width 55 height 7
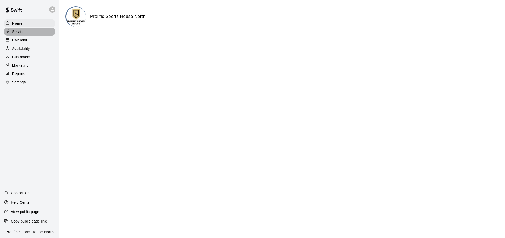
click at [41, 34] on div "Services" at bounding box center [29, 32] width 51 height 8
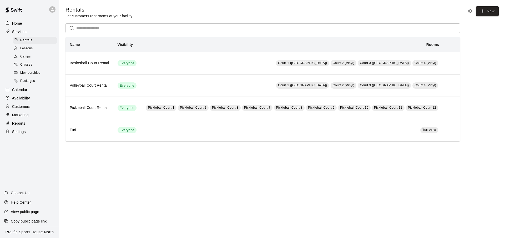
click at [20, 89] on p "Calendar" at bounding box center [19, 89] width 15 height 5
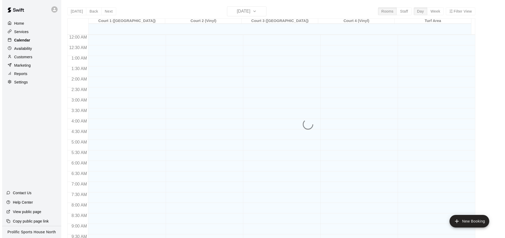
scroll to position [274, 0]
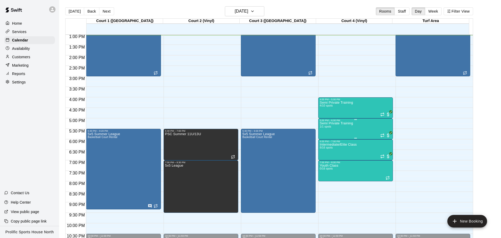
click at [347, 133] on div "Semi Private Training 1/1 spots" at bounding box center [336, 241] width 33 height 238
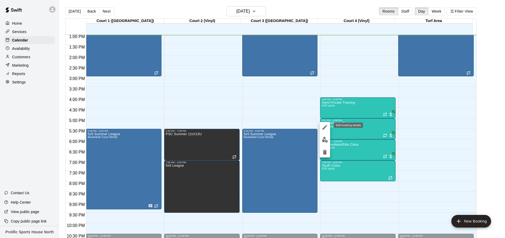
click at [356, 140] on div at bounding box center [252, 119] width 505 height 238
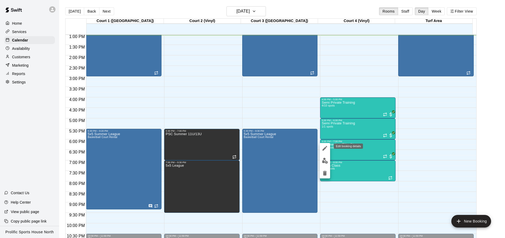
click at [328, 151] on button "edit" at bounding box center [324, 148] width 11 height 11
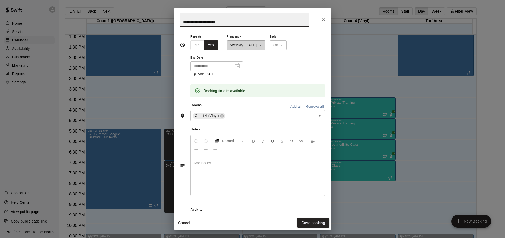
scroll to position [75, 0]
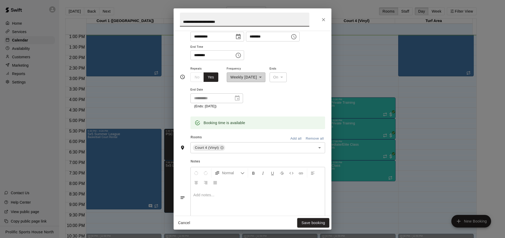
click at [321, 18] on icon "Close" at bounding box center [323, 19] width 5 height 5
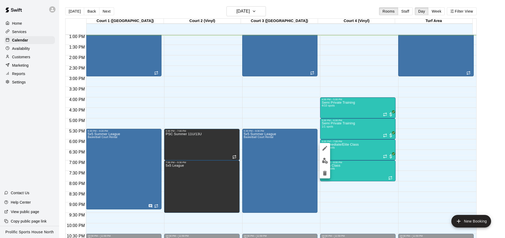
click at [327, 163] on img "edit" at bounding box center [325, 161] width 6 height 6
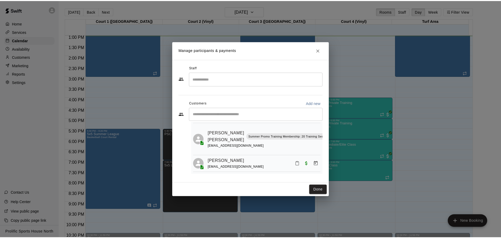
scroll to position [163, 0]
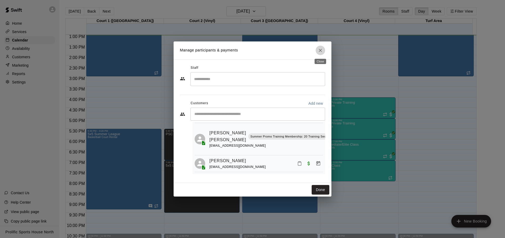
click at [318, 53] on button "Close" at bounding box center [320, 50] width 9 height 9
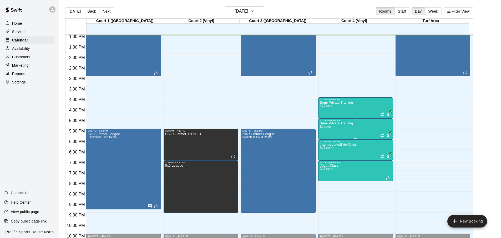
click at [337, 124] on p "Semi Private Training" at bounding box center [336, 124] width 33 height 0
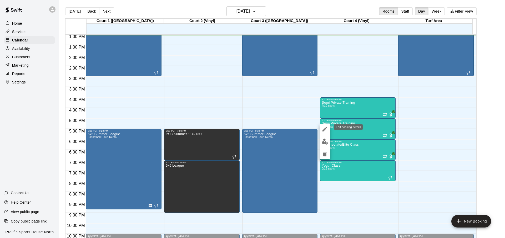
click at [327, 132] on icon "edit" at bounding box center [325, 129] width 6 height 6
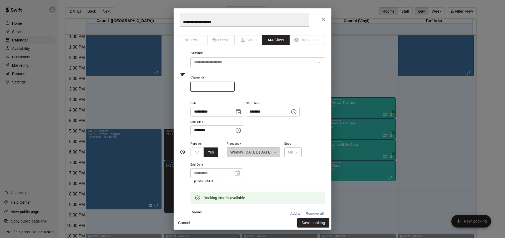
click at [209, 86] on input "*" at bounding box center [212, 87] width 44 height 10
type input "*"
click at [320, 219] on button "Save booking" at bounding box center [313, 224] width 32 height 10
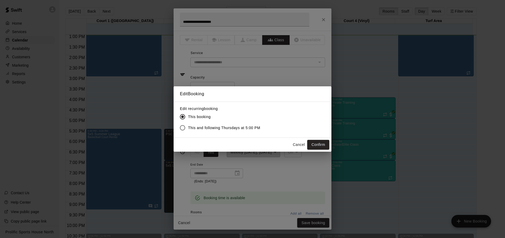
click at [237, 128] on span "This and following Thursdays at 5:00 PM" at bounding box center [224, 128] width 72 height 6
click at [324, 145] on button "Confirm" at bounding box center [318, 145] width 22 height 10
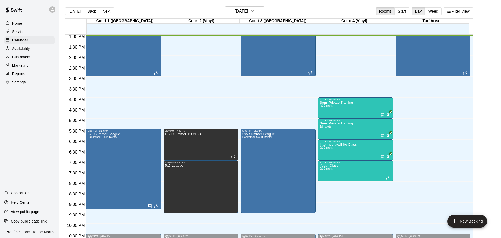
click at [51, 151] on div "Home Services Calendar Availability Customers Marketing Reports Settings Contac…" at bounding box center [29, 119] width 59 height 238
click at [50, 12] on div at bounding box center [53, 9] width 11 height 11
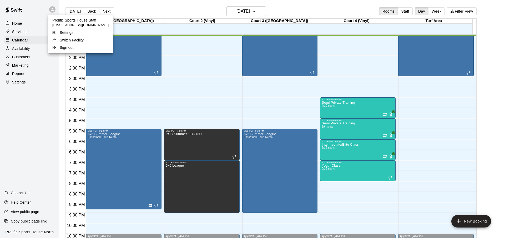
click at [64, 41] on p "Switch Facility" at bounding box center [72, 40] width 24 height 5
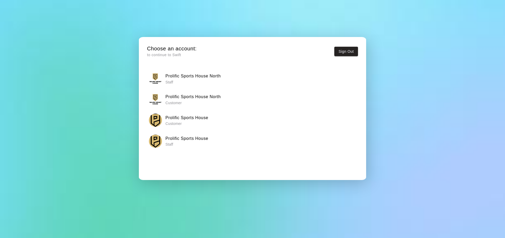
click at [206, 143] on p "Staff" at bounding box center [186, 144] width 43 height 5
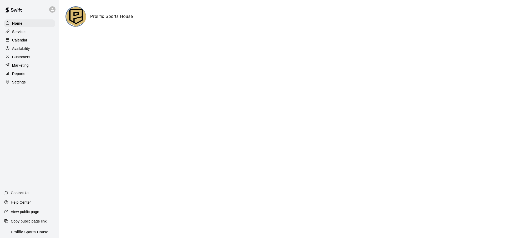
click at [32, 33] on div "Services" at bounding box center [29, 32] width 51 height 8
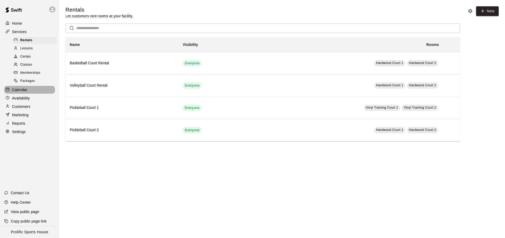
click at [29, 90] on div "Calendar" at bounding box center [29, 90] width 51 height 8
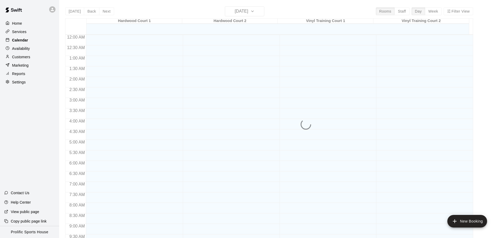
scroll to position [275, 0]
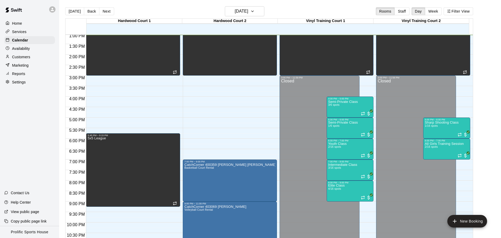
click at [35, 54] on div "Customers" at bounding box center [29, 57] width 51 height 8
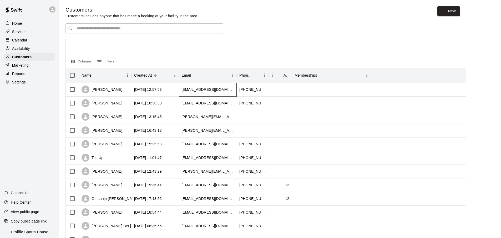
click at [205, 90] on div "[EMAIL_ADDRESS][DOMAIN_NAME]" at bounding box center [207, 89] width 53 height 5
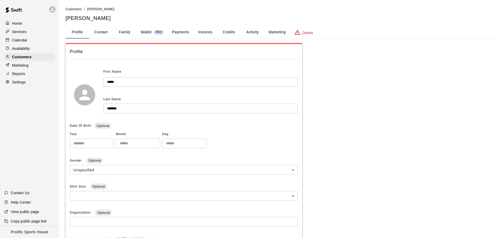
click at [222, 29] on button "Credits" at bounding box center [229, 32] width 24 height 13
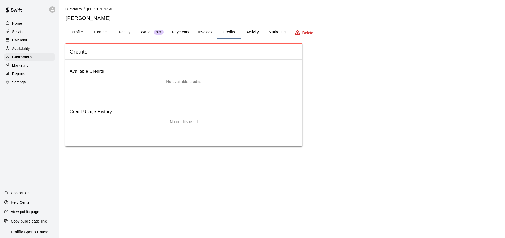
click at [251, 37] on button "Activity" at bounding box center [253, 32] width 24 height 13
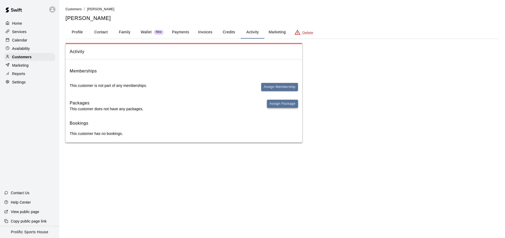
click at [270, 106] on button "Assign Package" at bounding box center [282, 104] width 31 height 8
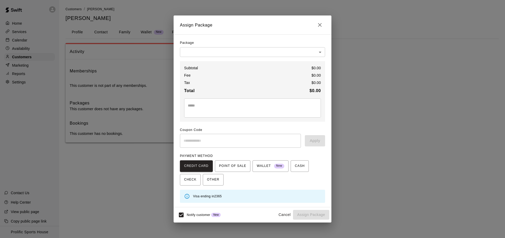
click at [271, 55] on body "Home Services Calendar Availability Customers Marketing Reports Settings Contac…" at bounding box center [252, 76] width 505 height 153
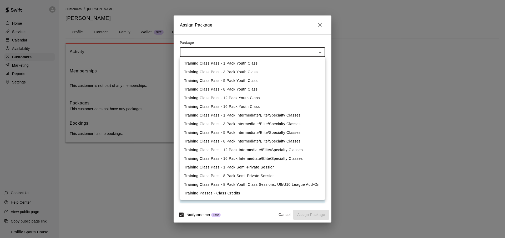
click at [232, 191] on li "Training Passes - Class Credits" at bounding box center [252, 193] width 145 height 9
type input "**********"
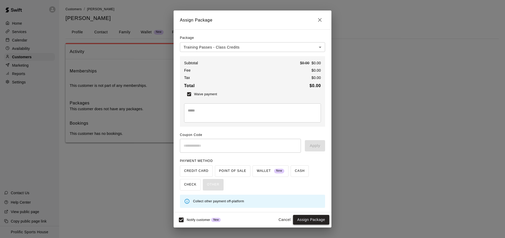
click at [313, 220] on button "Assign Package" at bounding box center [311, 220] width 36 height 10
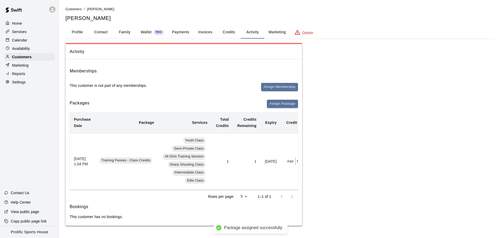
scroll to position [0, 24]
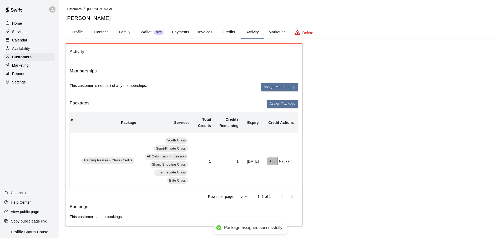
click at [274, 162] on button "Add" at bounding box center [272, 162] width 11 height 8
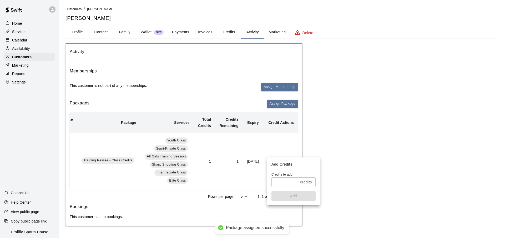
click at [288, 181] on input "text" at bounding box center [284, 183] width 27 height 10
type input "*"
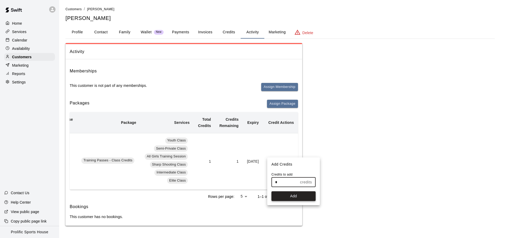
type input "*"
click at [305, 195] on button "Add" at bounding box center [293, 197] width 44 height 10
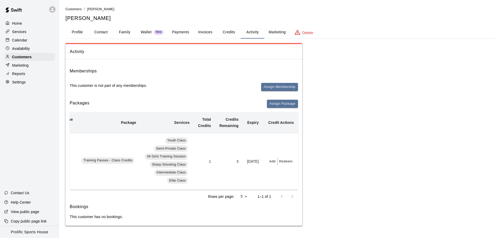
scroll to position [0, 0]
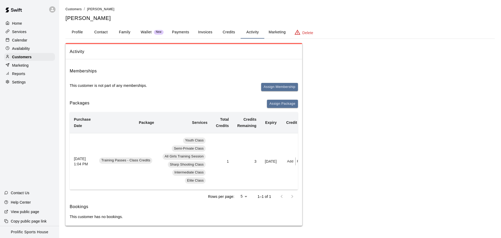
click at [334, 140] on div "Activity Memberships This customer is not part of any memberships. Assign Membe…" at bounding box center [279, 134] width 429 height 183
click at [31, 214] on p "View public page" at bounding box center [25, 212] width 28 height 5
click at [36, 39] on div "Calendar" at bounding box center [29, 40] width 51 height 8
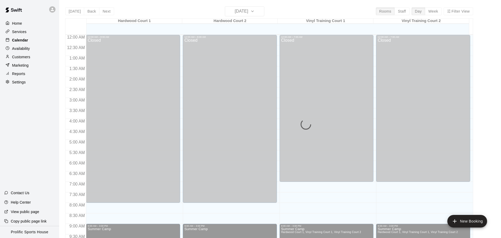
scroll to position [276, 0]
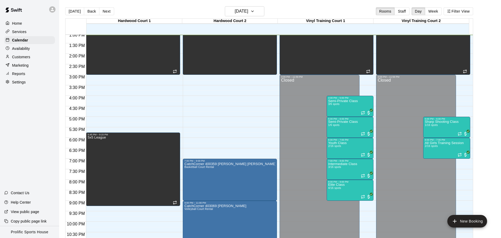
click at [14, 154] on div "Home Services Calendar Availability Customers Marketing Reports Settings Contac…" at bounding box center [29, 119] width 59 height 238
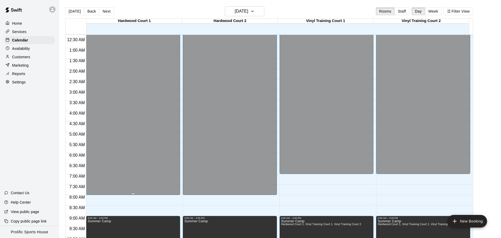
scroll to position [0, 0]
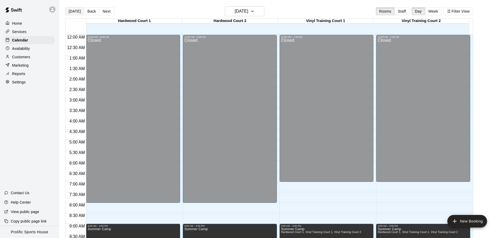
click at [73, 14] on button "[DATE]" at bounding box center [74, 11] width 19 height 8
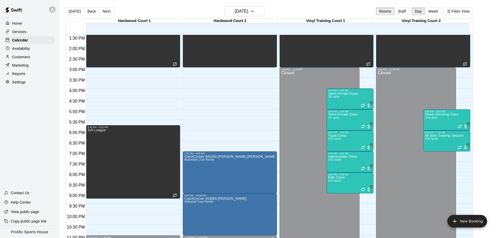
scroll to position [284, 0]
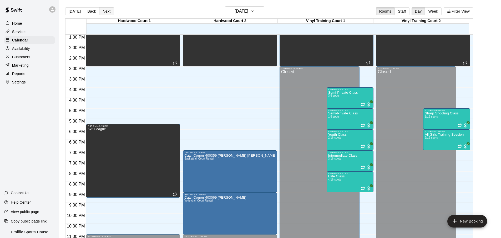
click at [108, 11] on button "Next" at bounding box center [106, 11] width 15 height 8
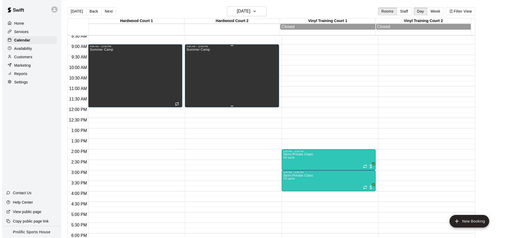
scroll to position [211, 0]
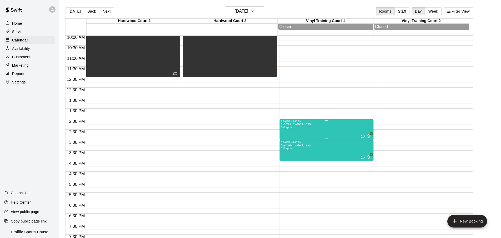
click at [307, 132] on div "Semi-Private Class 5/6 spots" at bounding box center [296, 242] width 30 height 238
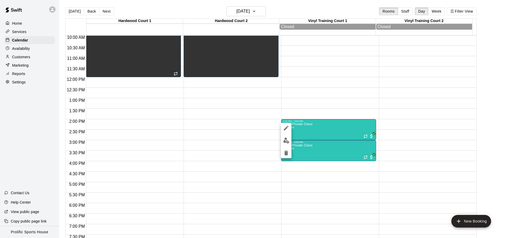
click at [286, 140] on img "edit" at bounding box center [286, 141] width 6 height 6
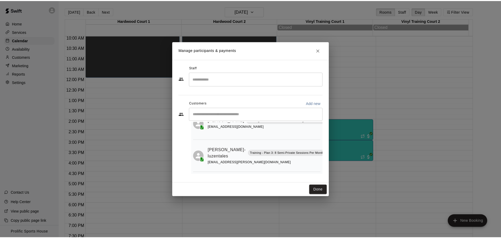
scroll to position [53, 0]
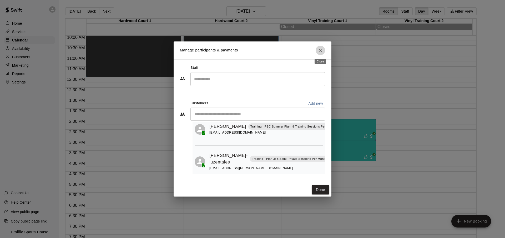
click at [319, 48] on icon "Close" at bounding box center [320, 50] width 5 height 5
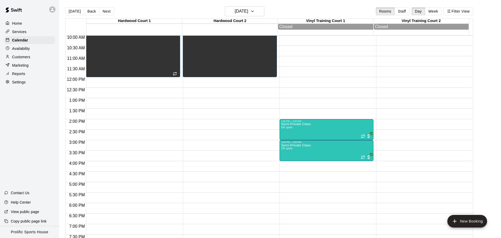
click at [84, 9] on button "Back" at bounding box center [92, 11] width 16 height 8
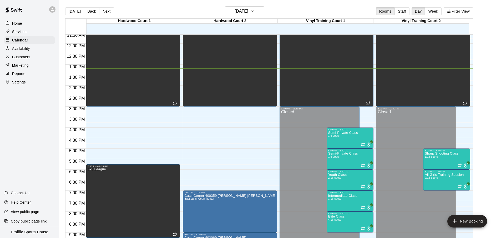
scroll to position [280, 0]
